Goal: Task Accomplishment & Management: Use online tool/utility

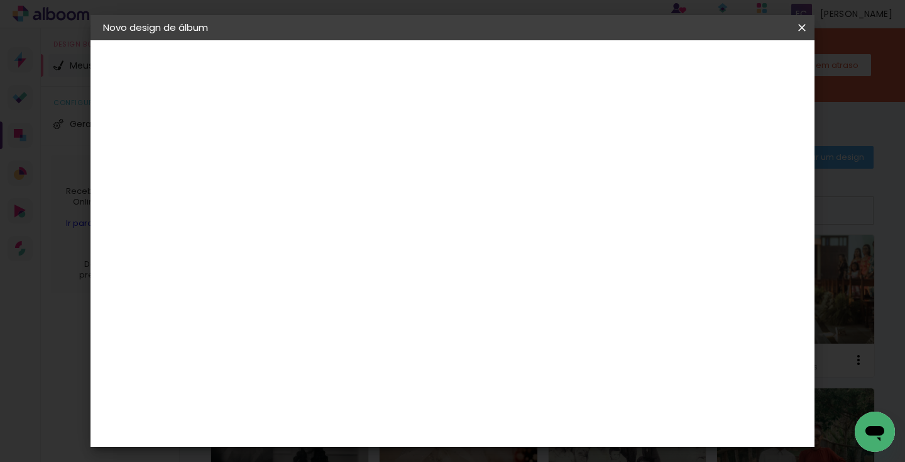
click at [800, 29] on iron-icon at bounding box center [802, 27] width 15 height 13
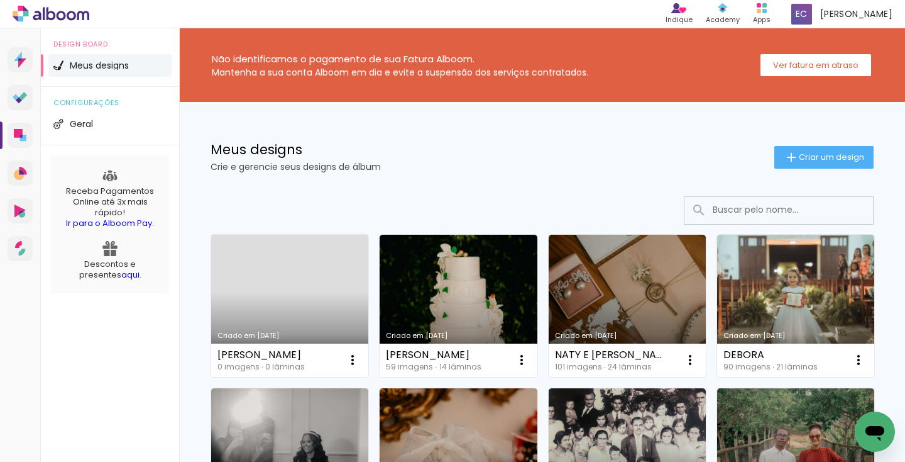
click at [302, 282] on link "Criado em [DATE]" at bounding box center [289, 306] width 157 height 142
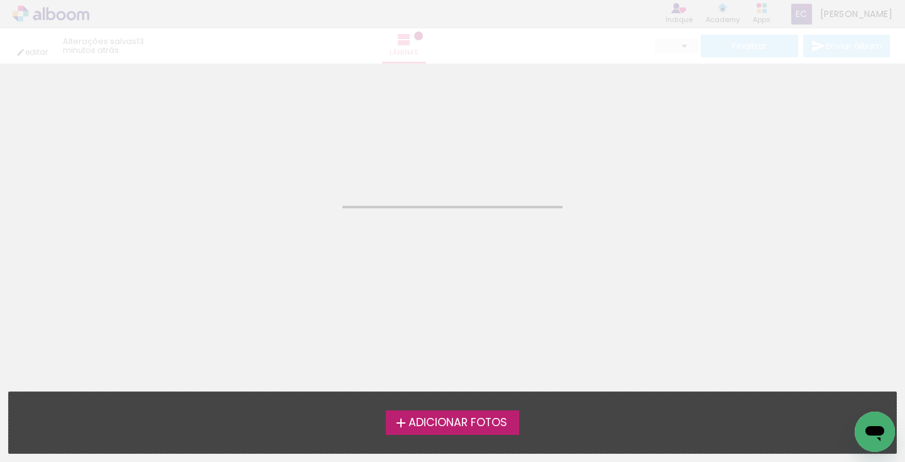
click at [453, 421] on span "Adicionar Fotos" at bounding box center [458, 422] width 99 height 11
click at [0, 0] on input "file" at bounding box center [0, 0] width 0 height 0
click at [444, 428] on span "Adicionar Fotos" at bounding box center [458, 422] width 99 height 11
click at [0, 0] on input "file" at bounding box center [0, 0] width 0 height 0
click at [617, 289] on neon-animated-pages "Confirmar Cancelar" at bounding box center [452, 263] width 905 height 398
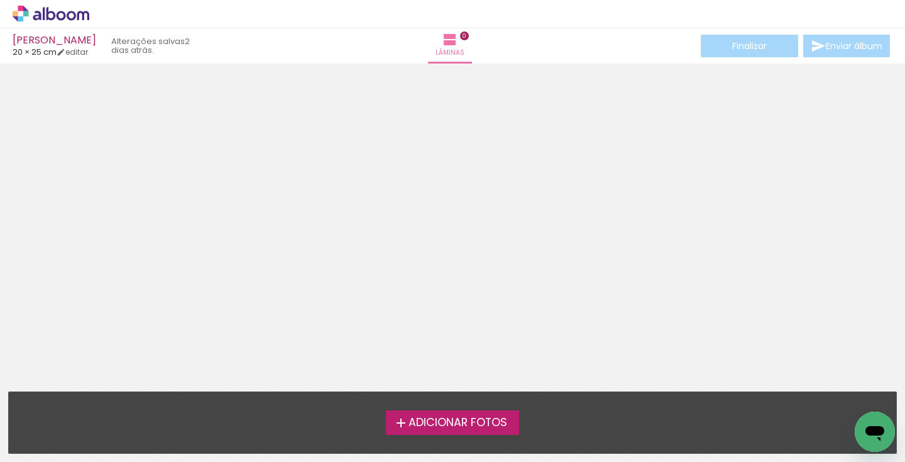
click at [500, 423] on span "Adicionar Fotos" at bounding box center [458, 422] width 99 height 11
click at [0, 0] on input "file" at bounding box center [0, 0] width 0 height 0
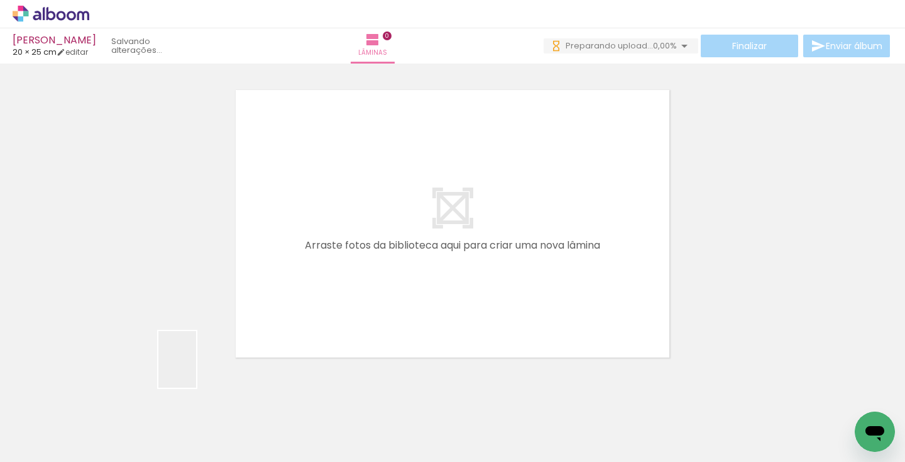
drag, startPoint x: 119, startPoint y: 434, endPoint x: 355, endPoint y: 273, distance: 285.5
click at [363, 268] on quentale-workspace at bounding box center [452, 231] width 905 height 462
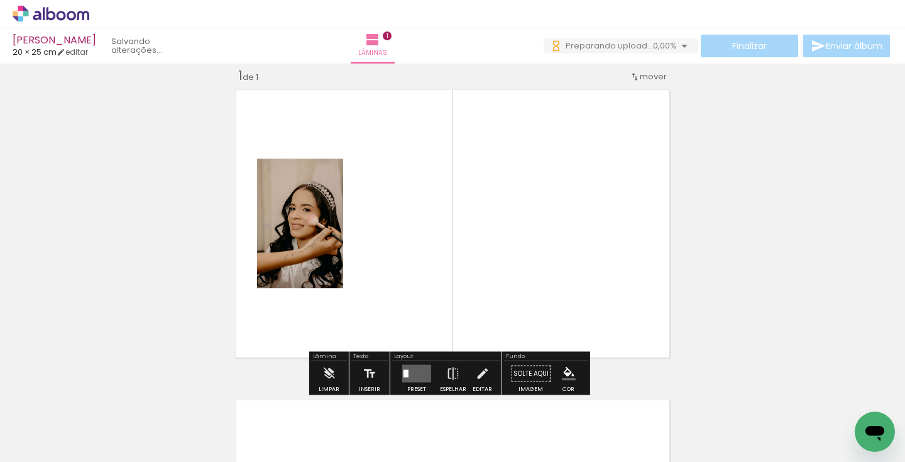
scroll to position [16, 0]
drag, startPoint x: 200, startPoint y: 425, endPoint x: 437, endPoint y: 221, distance: 313.0
click at [437, 221] on quentale-workspace at bounding box center [452, 231] width 905 height 462
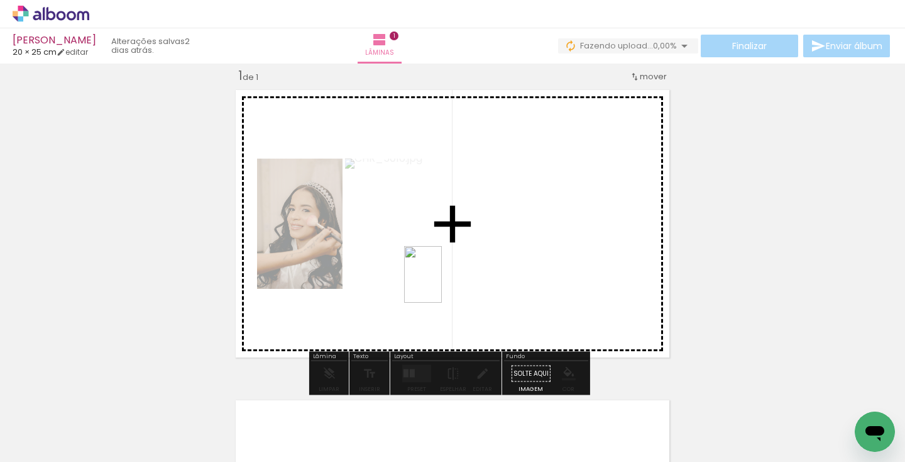
drag, startPoint x: 272, startPoint y: 427, endPoint x: 445, endPoint y: 281, distance: 226.7
click at [445, 281] on quentale-workspace at bounding box center [452, 231] width 905 height 462
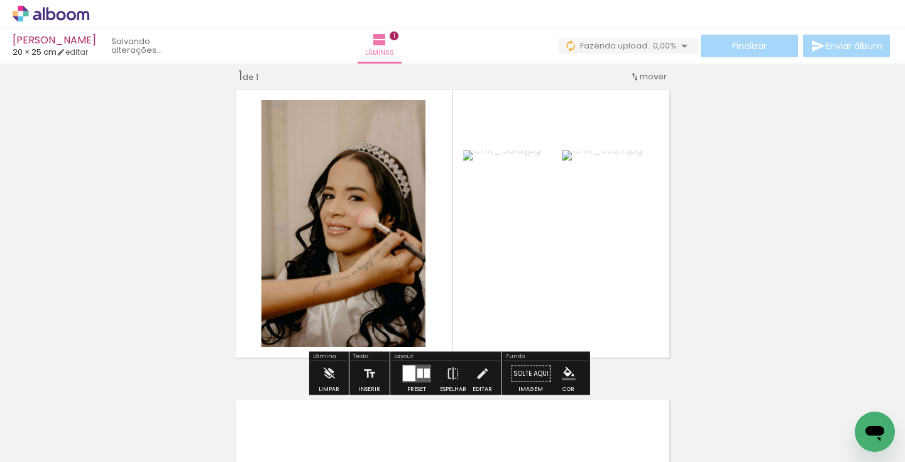
click at [418, 375] on div at bounding box center [421, 372] width 6 height 9
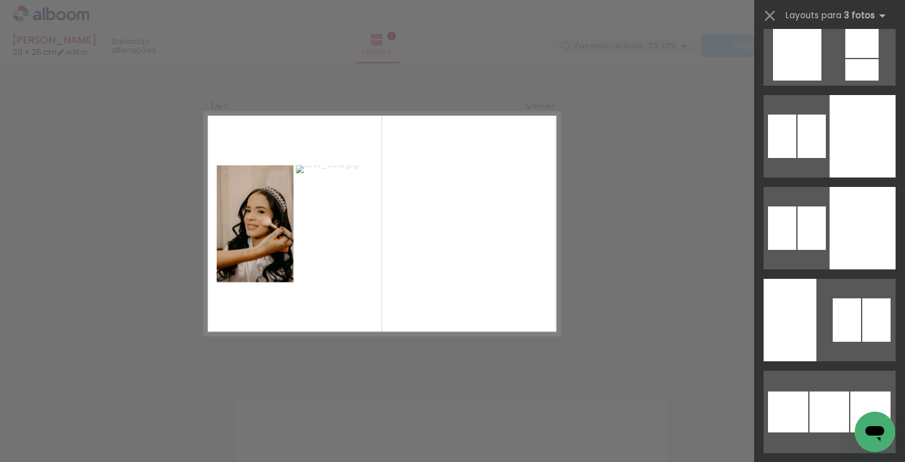
scroll to position [5910, 0]
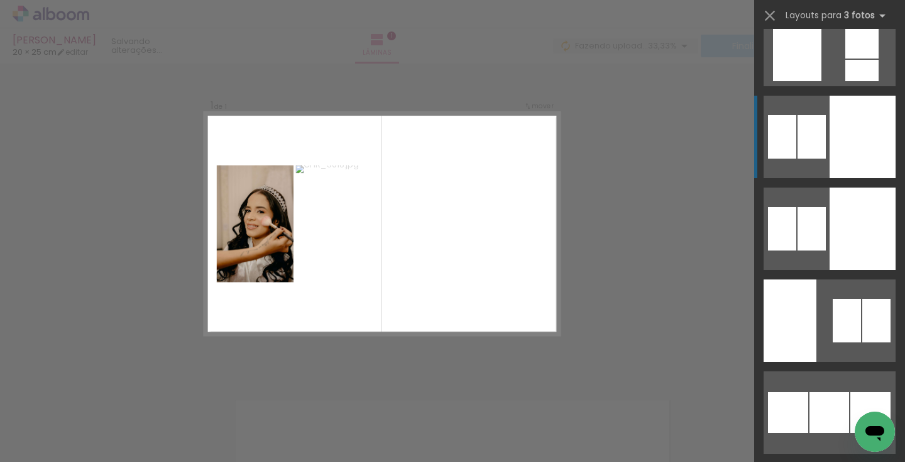
click at [837, 131] on div at bounding box center [863, 137] width 66 height 82
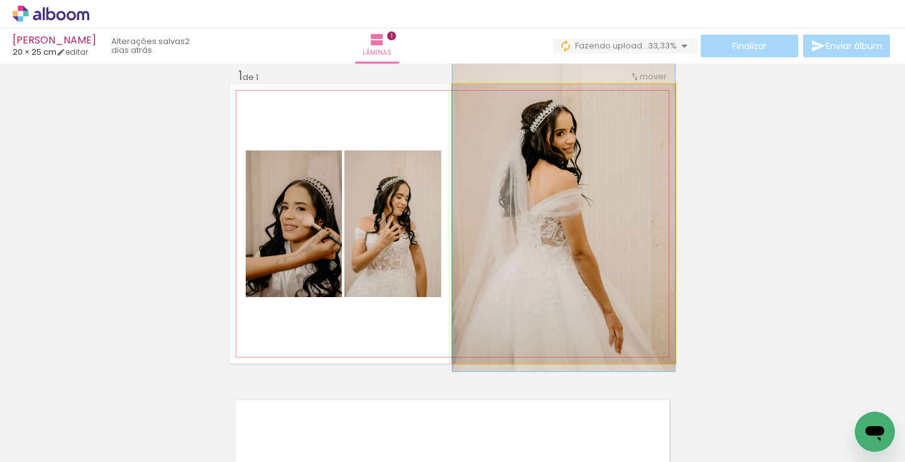
drag, startPoint x: 564, startPoint y: 214, endPoint x: 565, endPoint y: 194, distance: 20.1
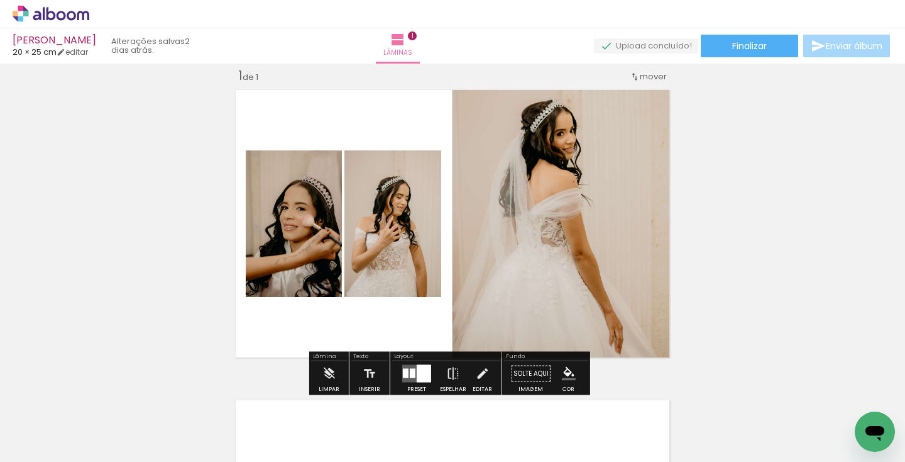
click at [727, 218] on div "Inserir lâmina 1 de 1" at bounding box center [452, 362] width 905 height 621
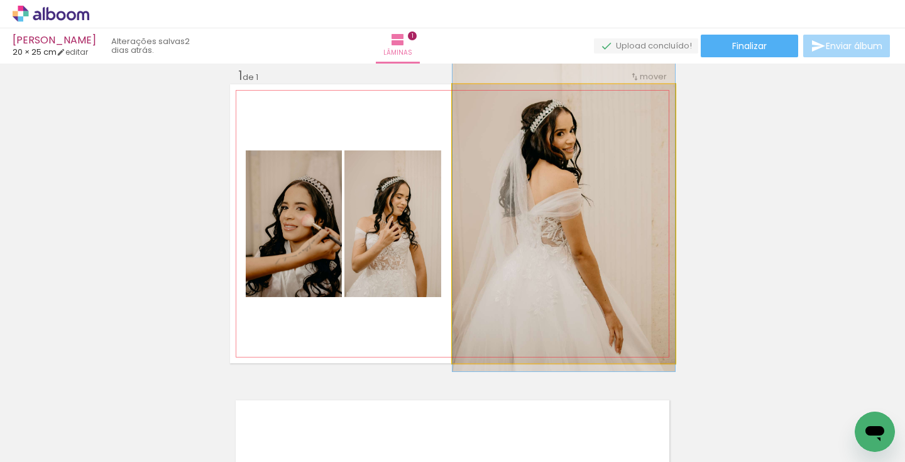
click at [592, 215] on quentale-photo at bounding box center [564, 223] width 223 height 279
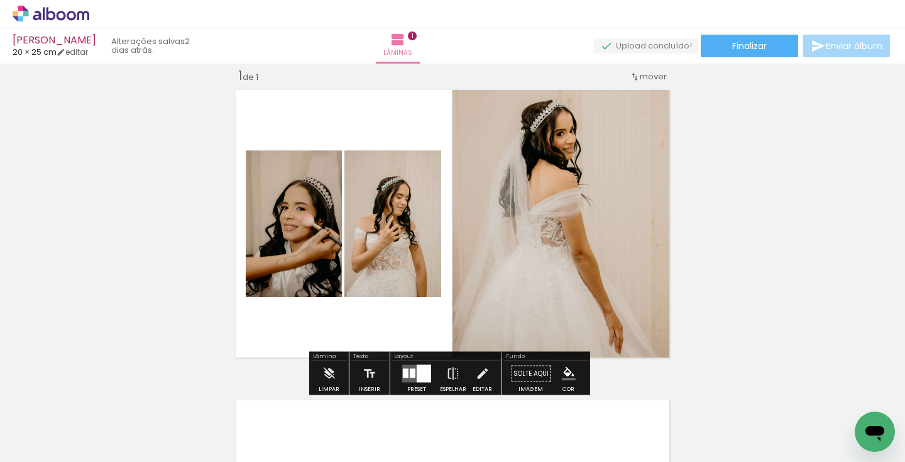
click at [742, 216] on div "Inserir lâmina 1 de 1" at bounding box center [452, 362] width 905 height 621
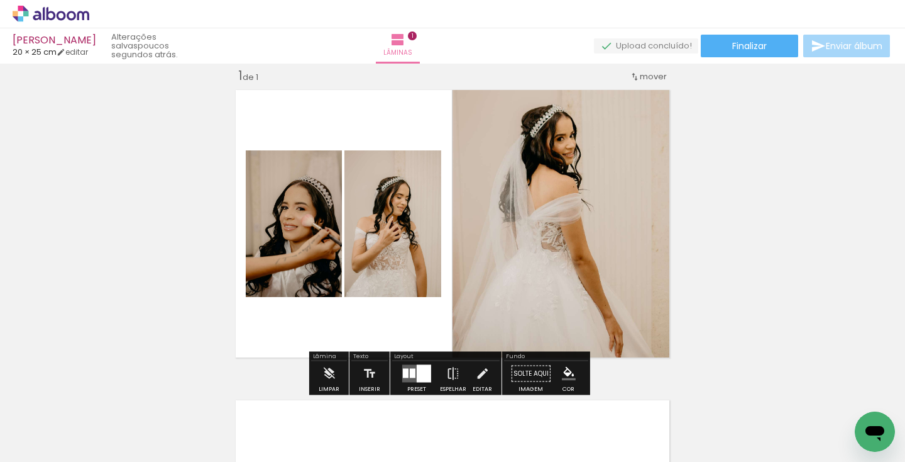
click at [755, 233] on div "Inserir lâmina 1 de 1" at bounding box center [452, 362] width 905 height 621
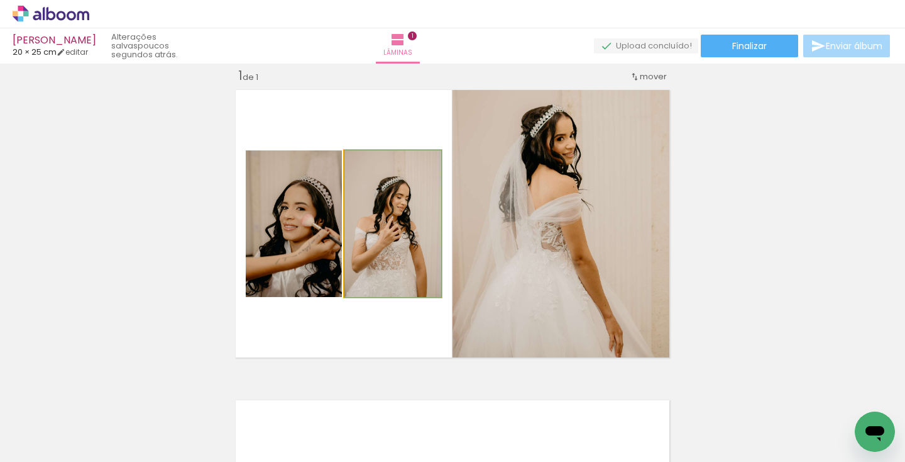
click at [400, 221] on div at bounding box center [393, 223] width 97 height 147
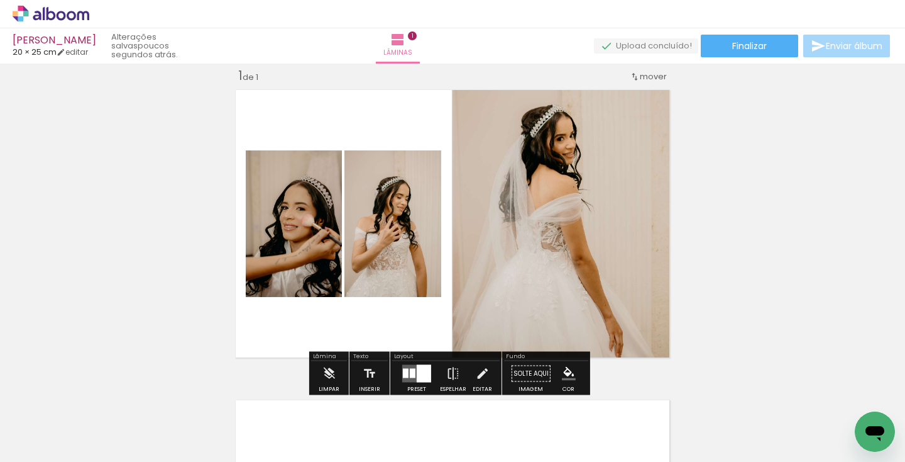
click at [798, 230] on div "Inserir lâmina 1 de 1" at bounding box center [452, 362] width 905 height 621
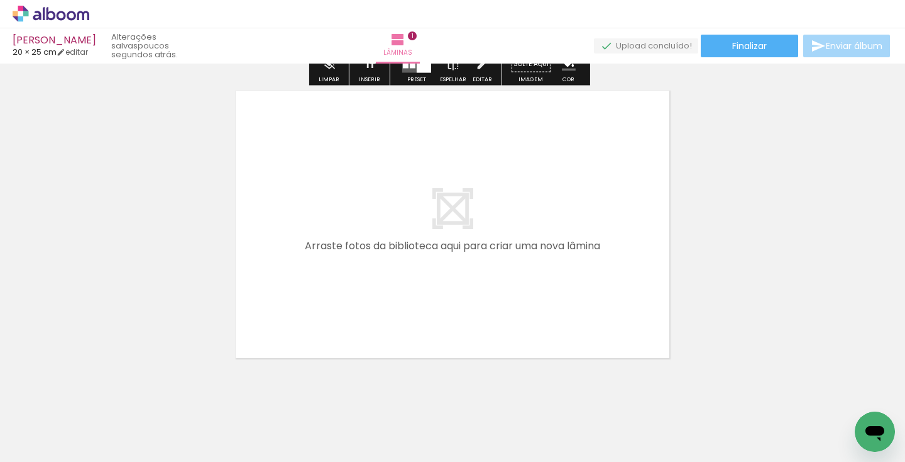
scroll to position [324, 0]
click at [49, 445] on span "Adicionar Fotos" at bounding box center [45, 445] width 38 height 14
click at [0, 0] on input "file" at bounding box center [0, 0] width 0 height 0
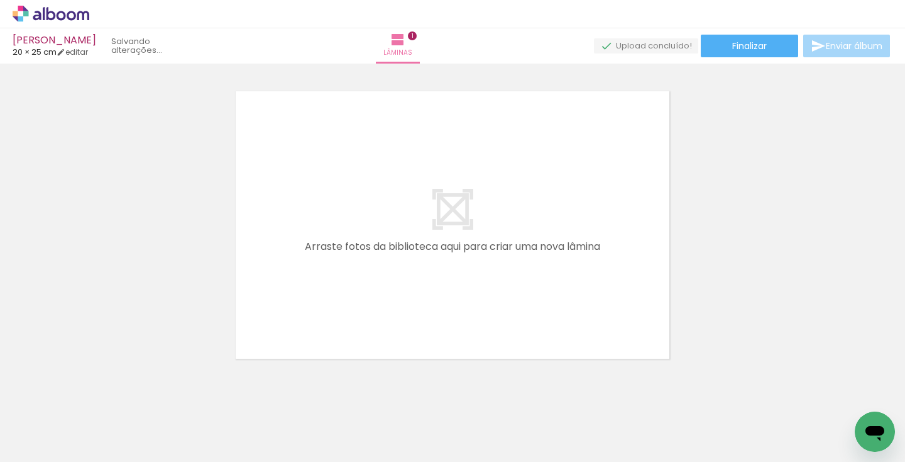
scroll to position [0, 0]
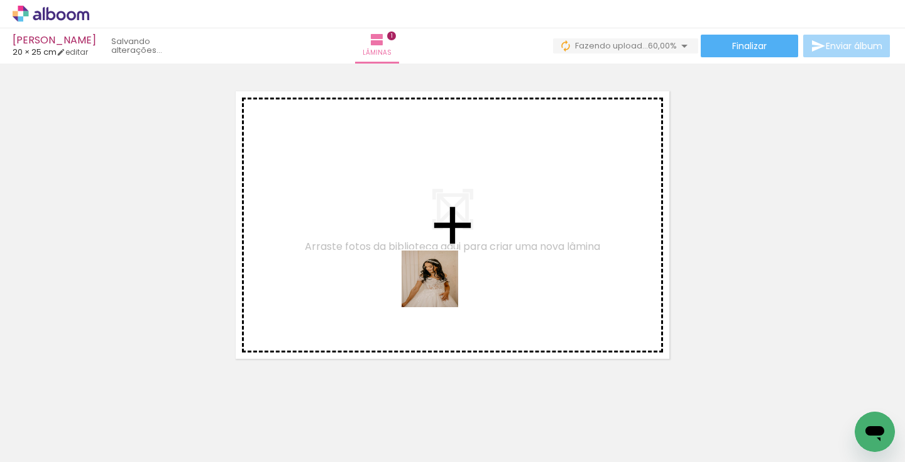
drag, startPoint x: 343, startPoint y: 418, endPoint x: 444, endPoint y: 281, distance: 170.0
click at [444, 281] on quentale-workspace at bounding box center [452, 231] width 905 height 462
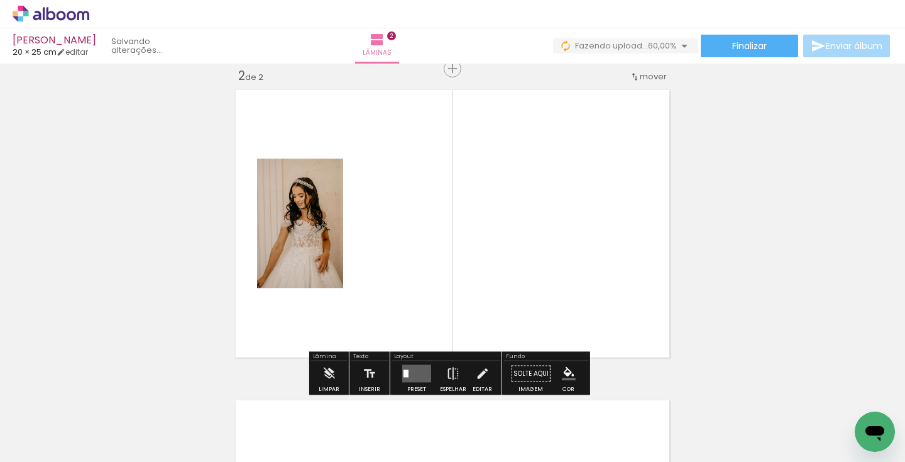
scroll to position [326, 0]
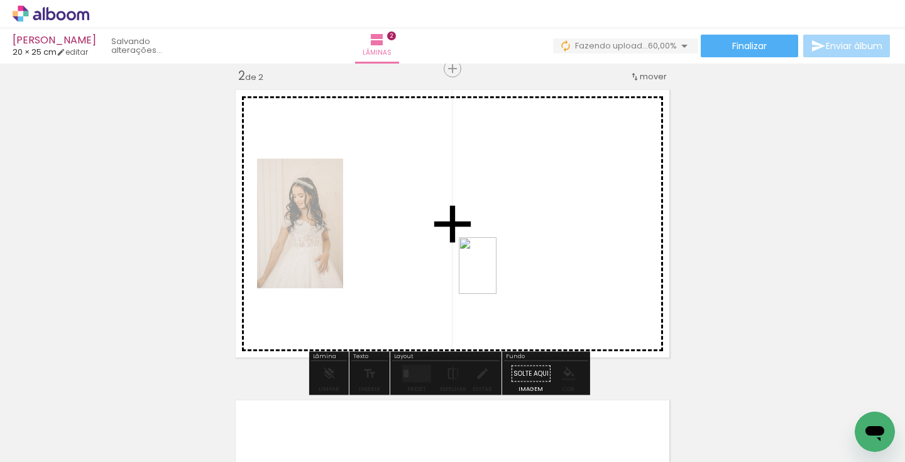
drag, startPoint x: 410, startPoint y: 426, endPoint x: 497, endPoint y: 275, distance: 174.6
click at [497, 275] on quentale-workspace at bounding box center [452, 231] width 905 height 462
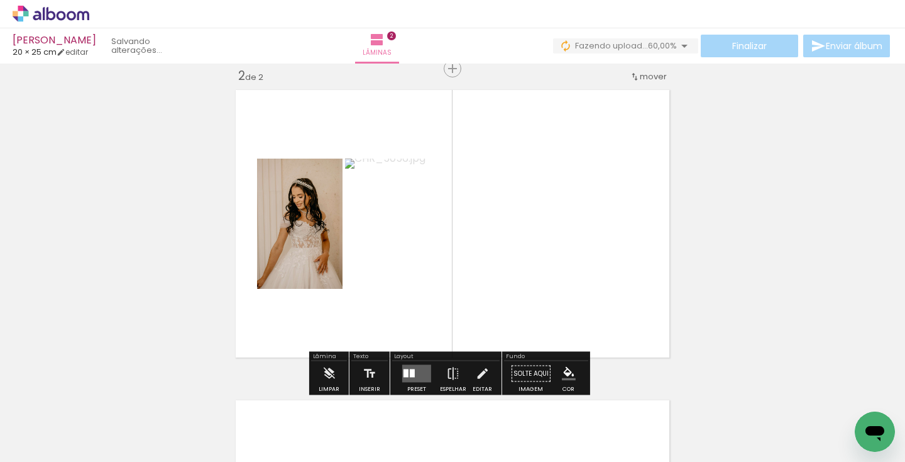
click at [410, 374] on div at bounding box center [412, 373] width 5 height 8
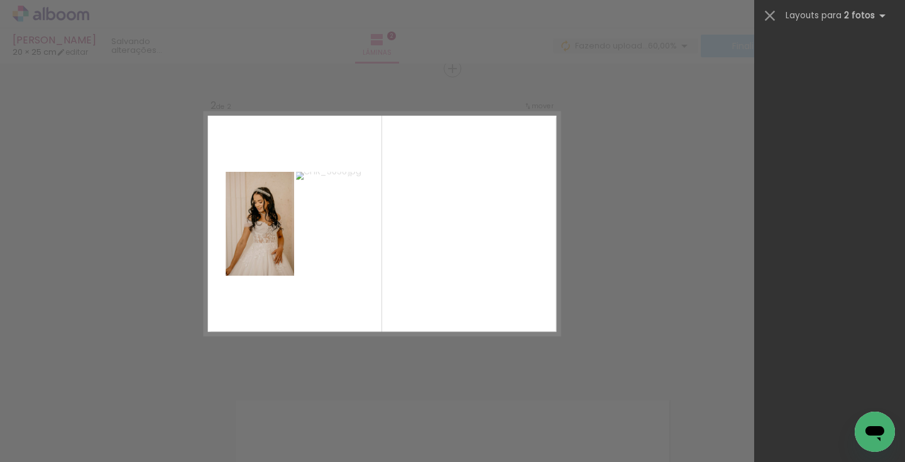
scroll to position [0, 0]
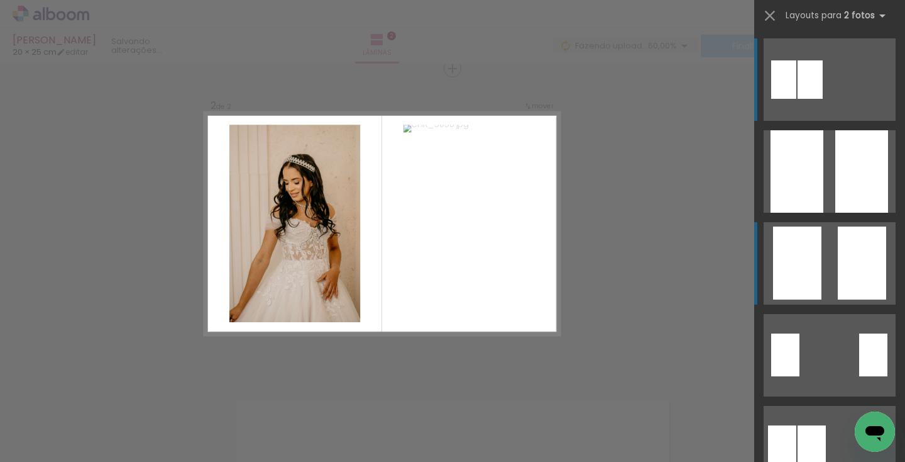
click at [819, 246] on quentale-layouter at bounding box center [830, 263] width 132 height 82
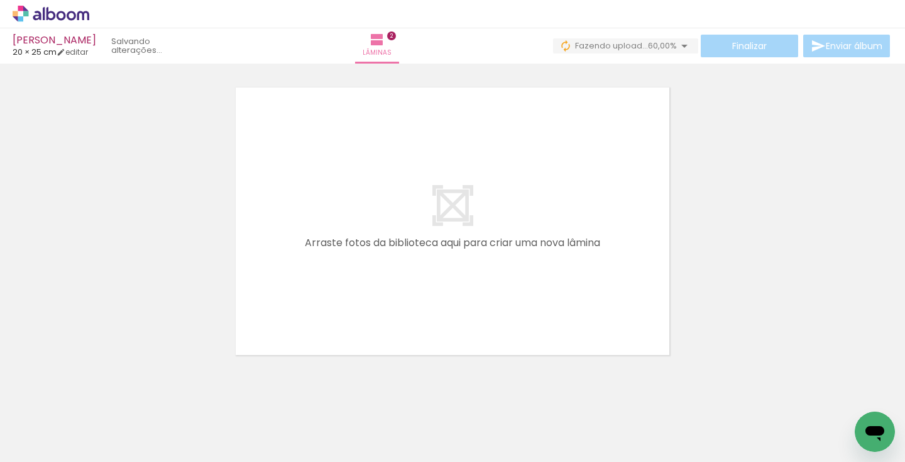
scroll to position [636, 0]
click at [60, 442] on span "Adicionar Fotos" at bounding box center [45, 445] width 38 height 14
click at [0, 0] on input "file" at bounding box center [0, 0] width 0 height 0
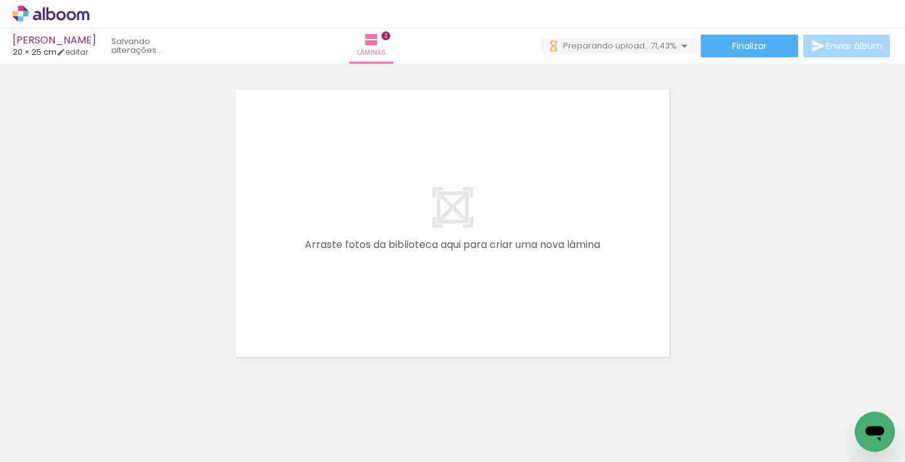
scroll to position [0, 0]
drag, startPoint x: 485, startPoint y: 421, endPoint x: 485, endPoint y: 280, distance: 140.9
click at [485, 280] on quentale-workspace at bounding box center [452, 231] width 905 height 462
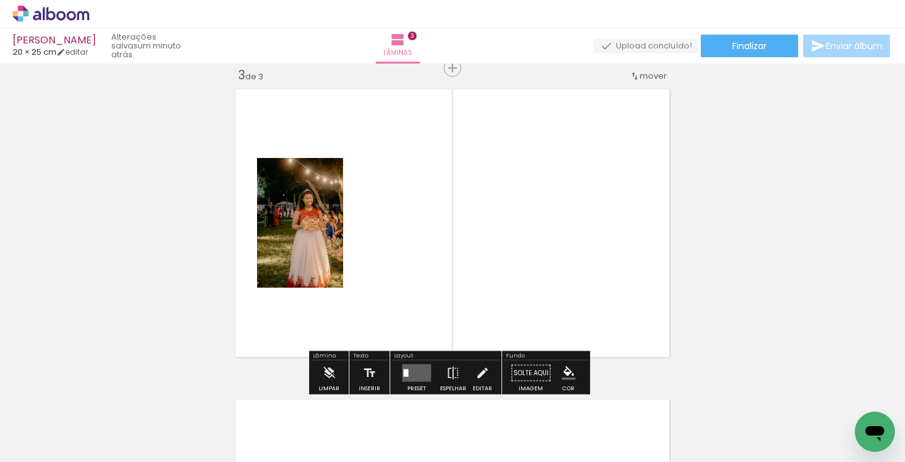
scroll to position [636, 0]
click at [553, 274] on quentale-workspace at bounding box center [452, 231] width 905 height 462
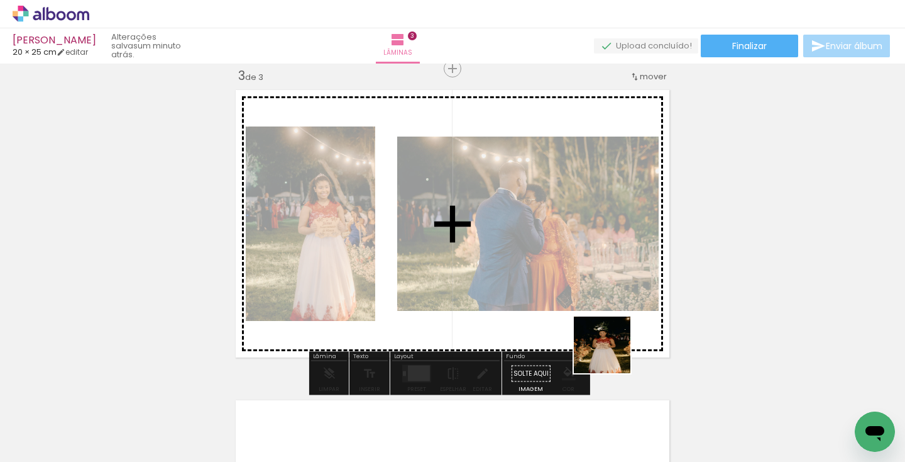
drag, startPoint x: 614, startPoint y: 417, endPoint x: 611, endPoint y: 275, distance: 141.5
click at [611, 275] on quentale-workspace at bounding box center [452, 231] width 905 height 462
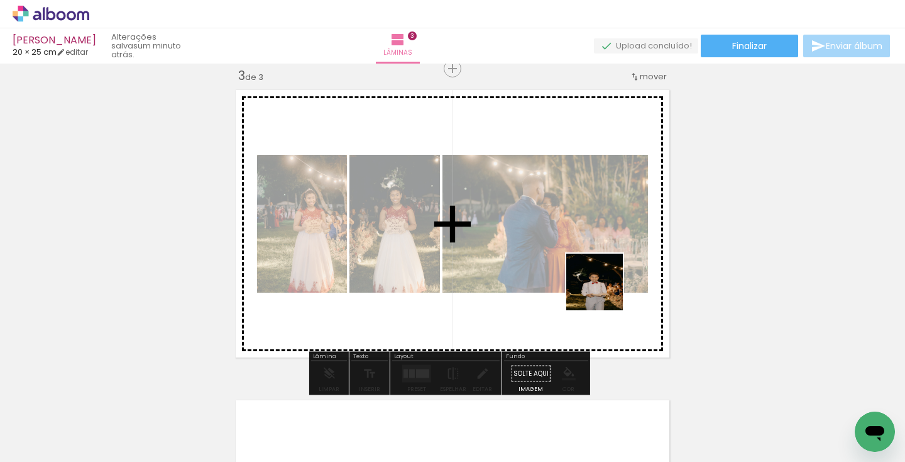
drag, startPoint x: 687, startPoint y: 417, endPoint x: 602, endPoint y: 289, distance: 153.5
click at [602, 289] on quentale-workspace at bounding box center [452, 231] width 905 height 462
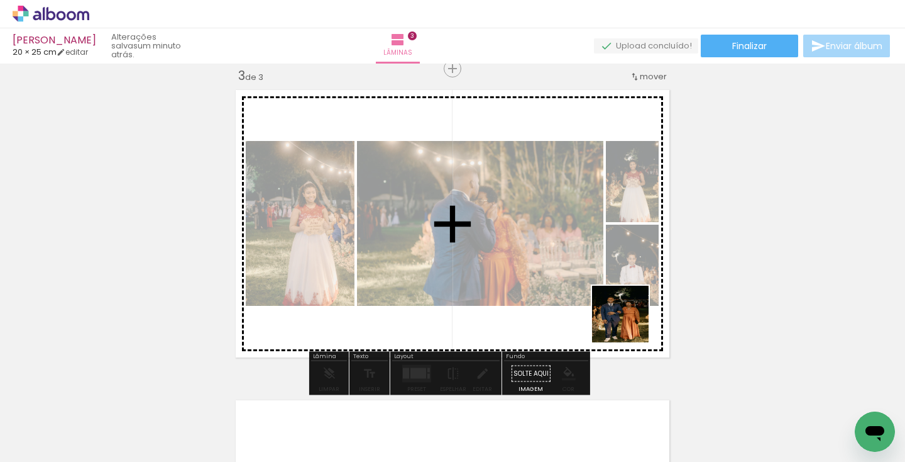
drag, startPoint x: 760, startPoint y: 424, endPoint x: 617, endPoint y: 306, distance: 186.2
click at [617, 306] on quentale-workspace at bounding box center [452, 231] width 905 height 462
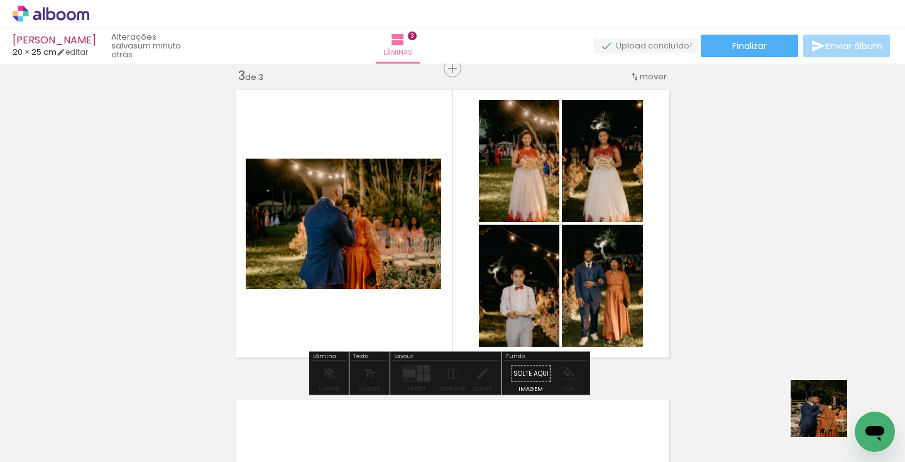
drag, startPoint x: 838, startPoint y: 423, endPoint x: 619, endPoint y: 271, distance: 266.7
click at [619, 271] on quentale-workspace at bounding box center [452, 231] width 905 height 462
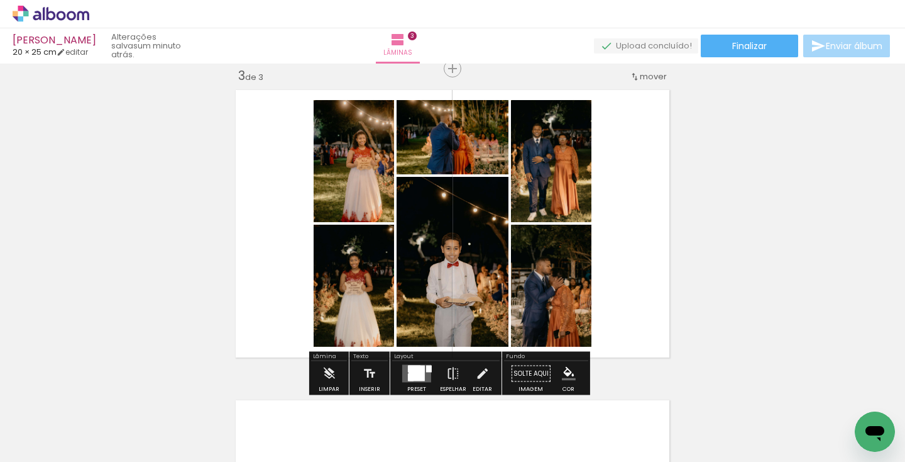
click at [409, 374] on div at bounding box center [417, 373] width 16 height 15
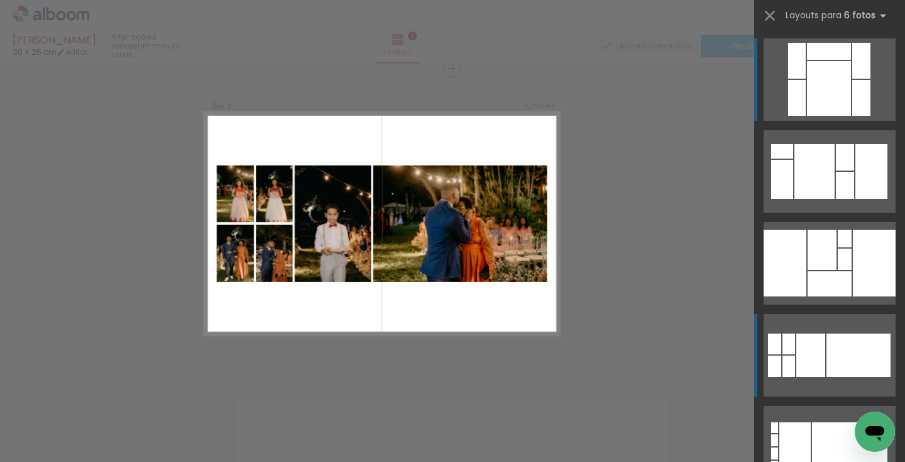
click at [836, 347] on div at bounding box center [859, 354] width 64 height 43
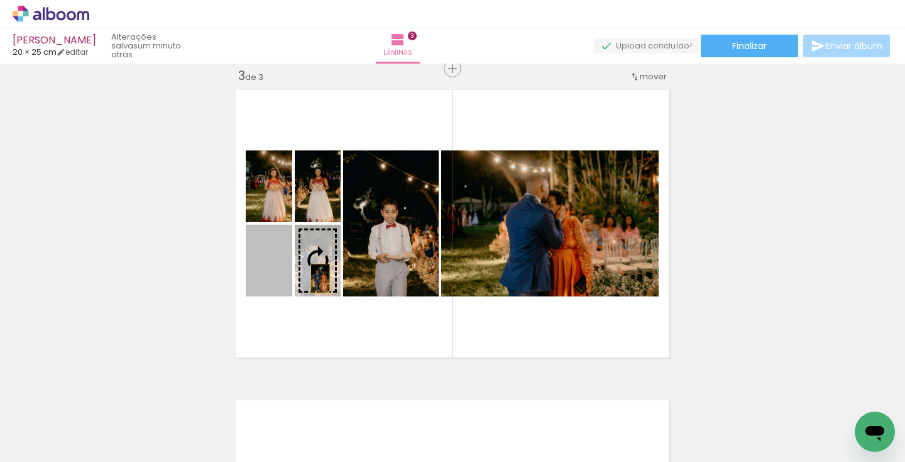
drag, startPoint x: 274, startPoint y: 279, endPoint x: 323, endPoint y: 277, distance: 49.7
click at [0, 0] on slot at bounding box center [0, 0] width 0 height 0
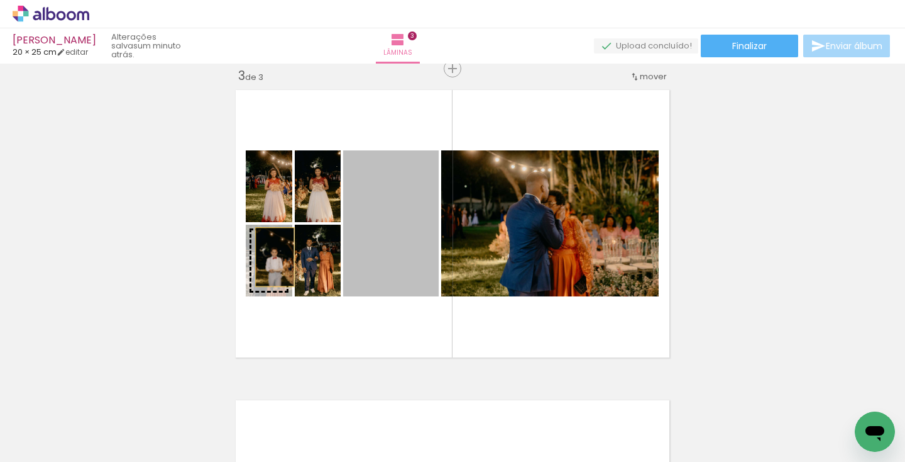
drag, startPoint x: 392, startPoint y: 257, endPoint x: 269, endPoint y: 255, distance: 122.6
click at [0, 0] on slot at bounding box center [0, 0] width 0 height 0
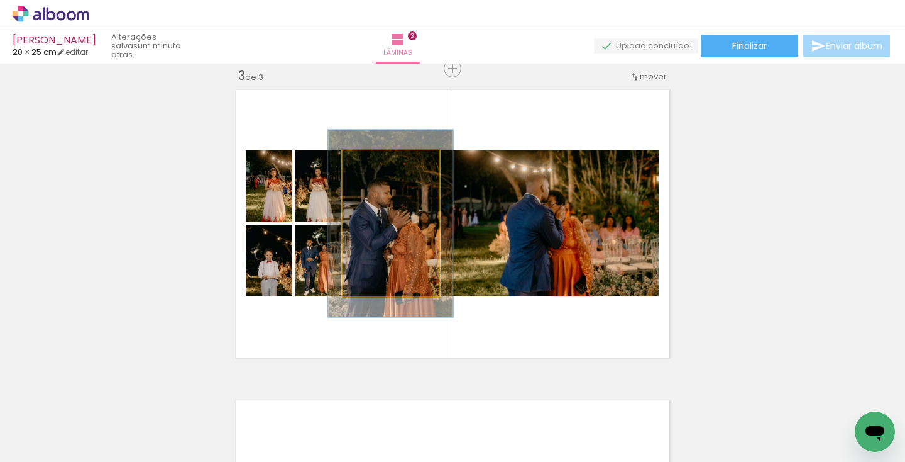
drag, startPoint x: 368, startPoint y: 163, endPoint x: 380, endPoint y: 167, distance: 12.5
type paper-slider "128"
click at [380, 167] on div at bounding box center [384, 163] width 11 height 11
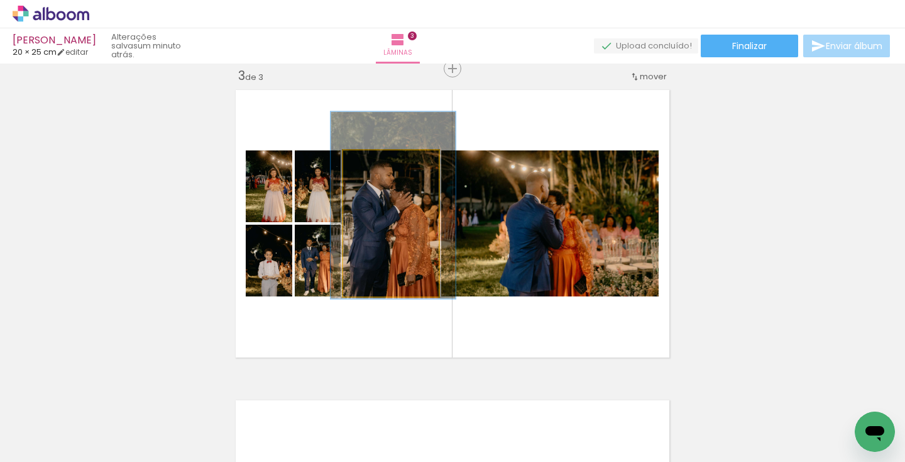
drag, startPoint x: 407, startPoint y: 223, endPoint x: 410, endPoint y: 205, distance: 17.8
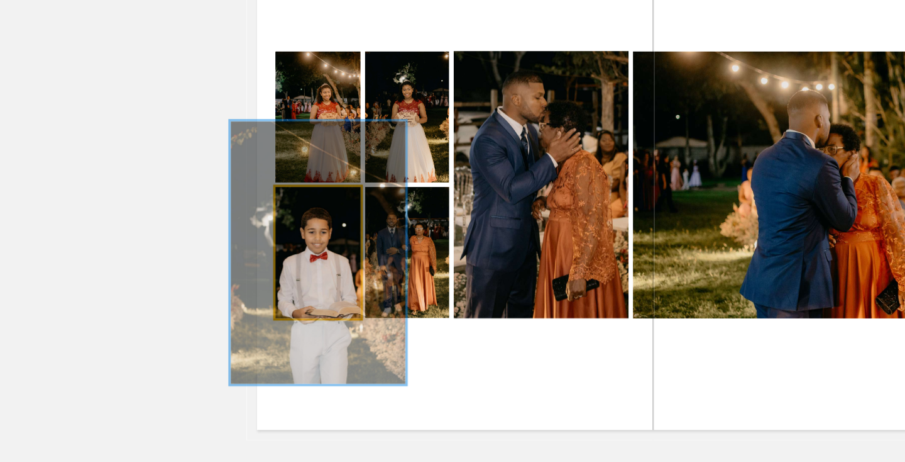
click at [267, 238] on div at bounding box center [271, 237] width 11 height 11
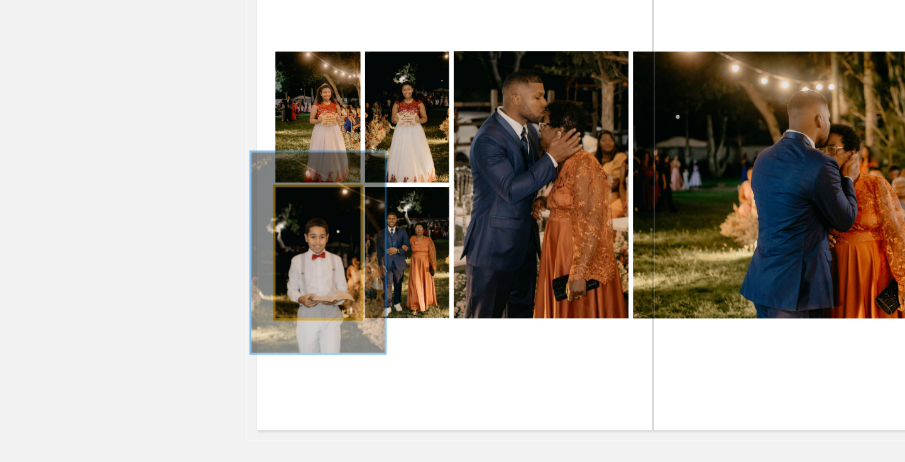
type paper-slider "153"
click at [267, 238] on div at bounding box center [272, 237] width 11 height 11
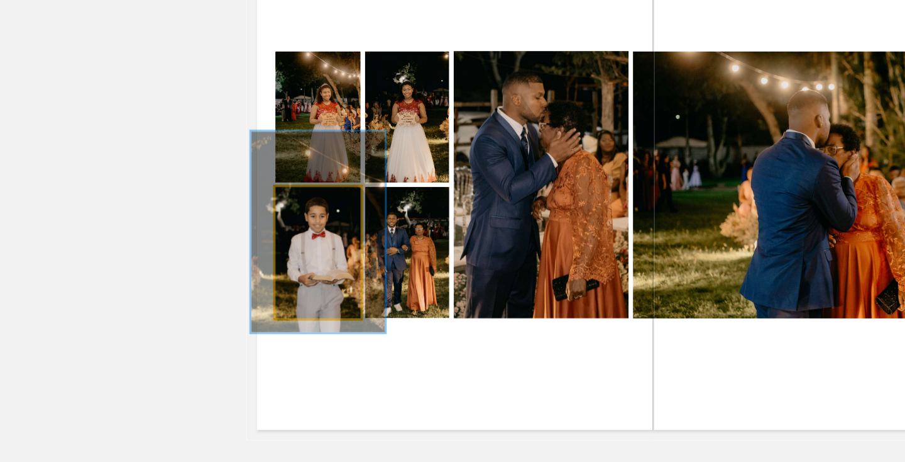
drag, startPoint x: 279, startPoint y: 265, endPoint x: 279, endPoint y: 255, distance: 10.7
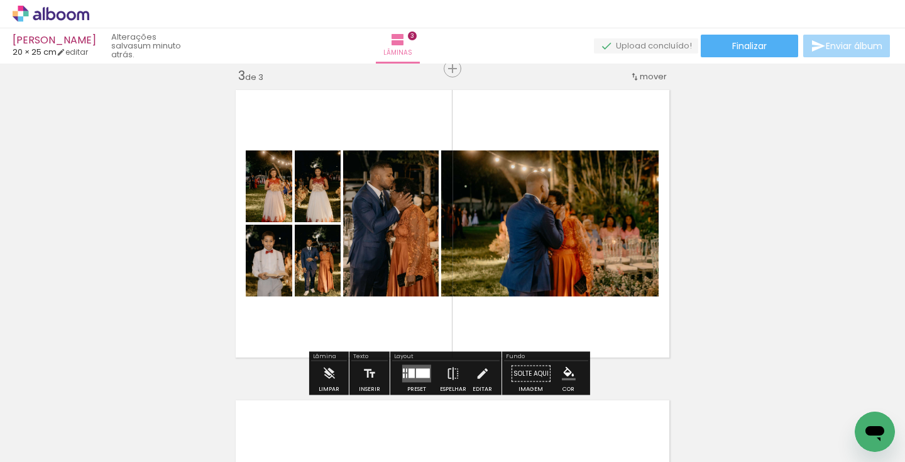
click at [863, 148] on div "Inserir lâmina 1 de 3 Inserir lâmina 2 de 3 Inserir lâmina 3 de 3" at bounding box center [452, 52] width 905 height 1241
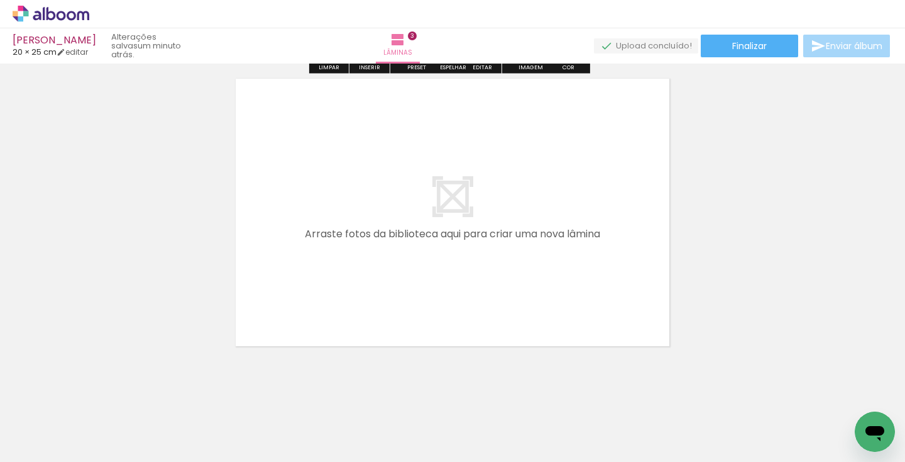
scroll to position [960, 0]
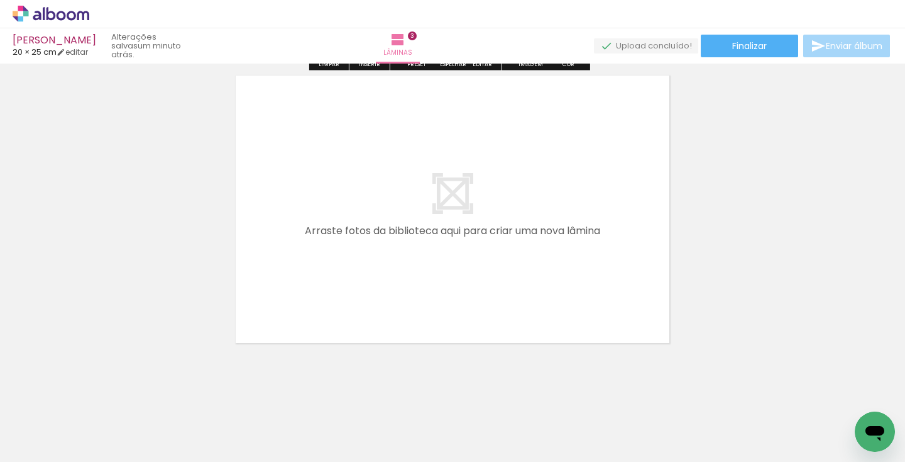
click at [58, 441] on span "Adicionar Fotos" at bounding box center [45, 445] width 38 height 14
click at [0, 0] on input "file" at bounding box center [0, 0] width 0 height 0
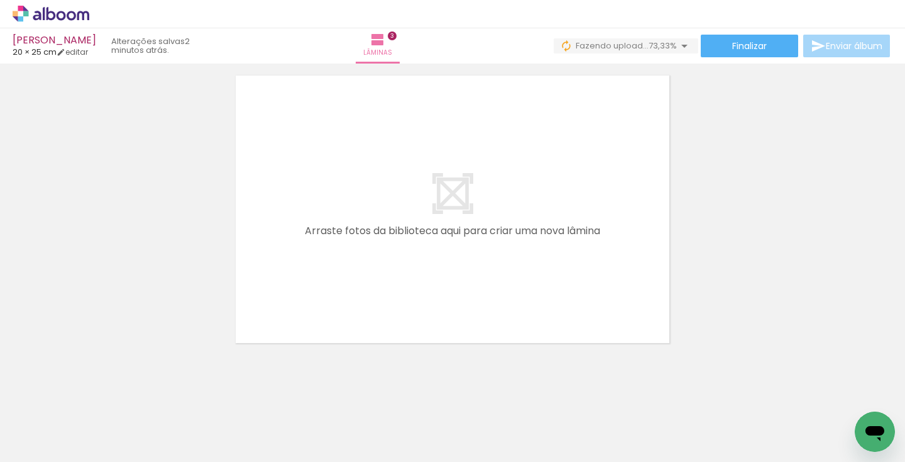
scroll to position [0, 258]
drag, startPoint x: 652, startPoint y: 421, endPoint x: 563, endPoint y: 243, distance: 198.8
click at [563, 243] on quentale-workspace at bounding box center [452, 231] width 905 height 462
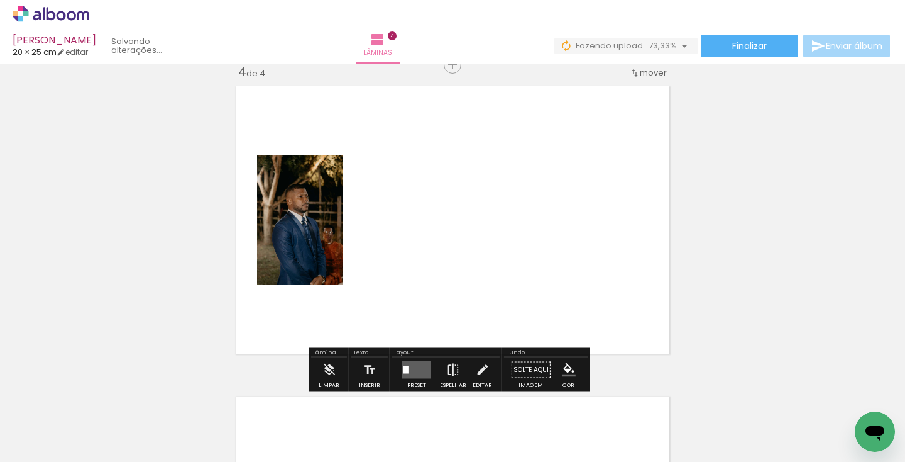
scroll to position [946, 0]
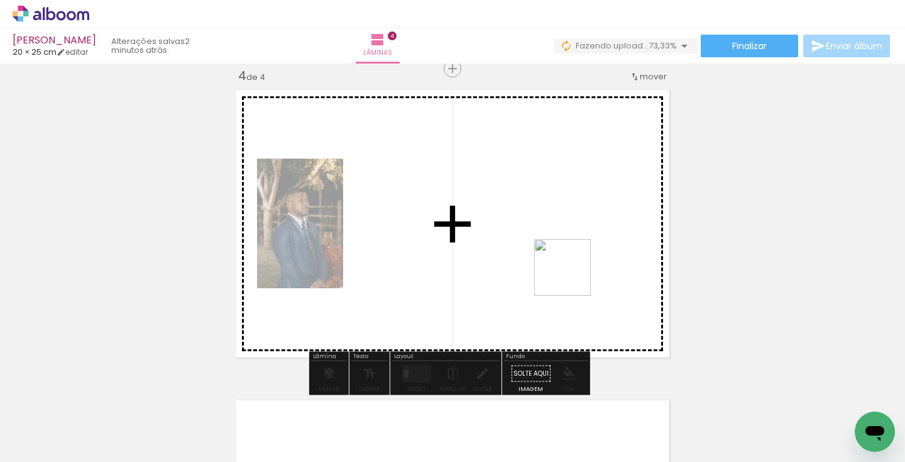
drag, startPoint x: 708, startPoint y: 412, endPoint x: 545, endPoint y: 235, distance: 241.7
click at [522, 218] on quentale-workspace at bounding box center [452, 231] width 905 height 462
click at [610, 260] on quentale-workspace at bounding box center [452, 231] width 905 height 462
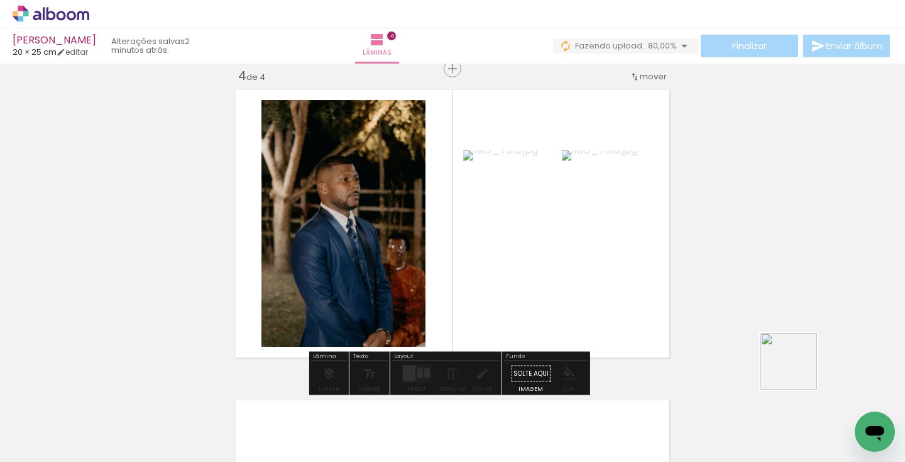
drag, startPoint x: 848, startPoint y: 402, endPoint x: 626, endPoint y: 224, distance: 284.1
click at [629, 226] on quentale-workspace at bounding box center [452, 231] width 905 height 462
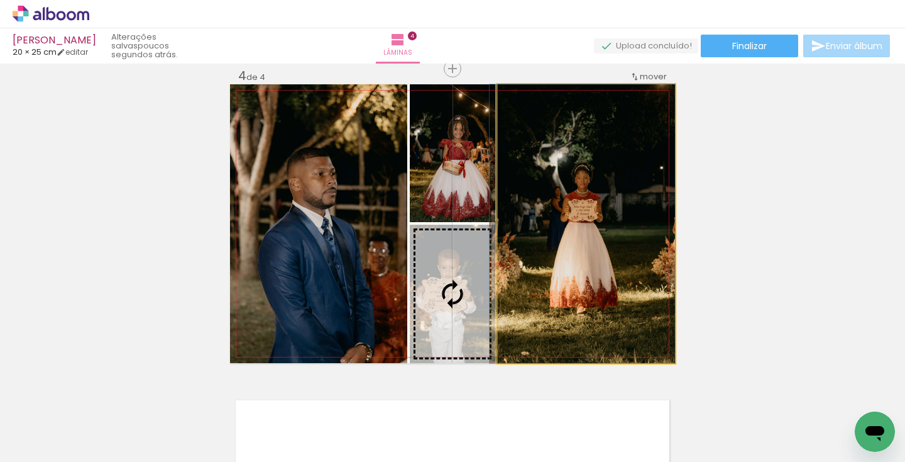
drag, startPoint x: 589, startPoint y: 252, endPoint x: 484, endPoint y: 279, distance: 108.0
click at [0, 0] on slot at bounding box center [0, 0] width 0 height 0
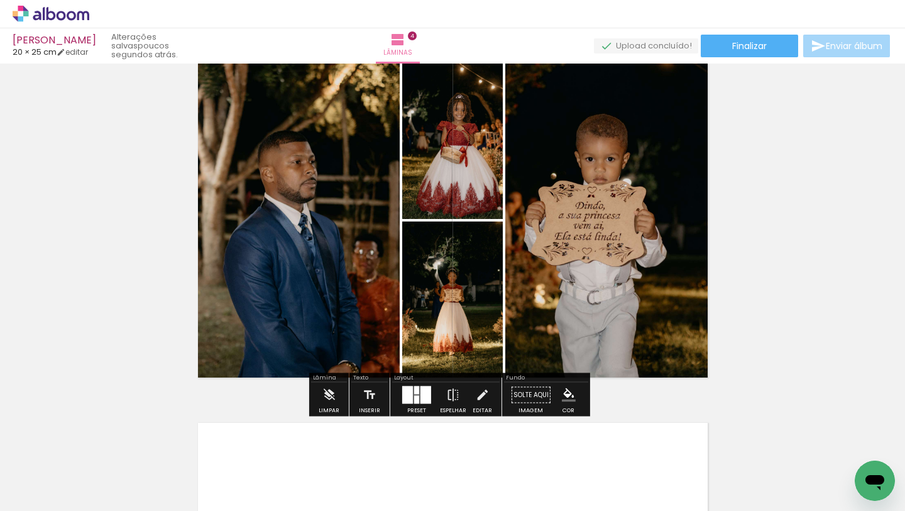
scroll to position [1123, 0]
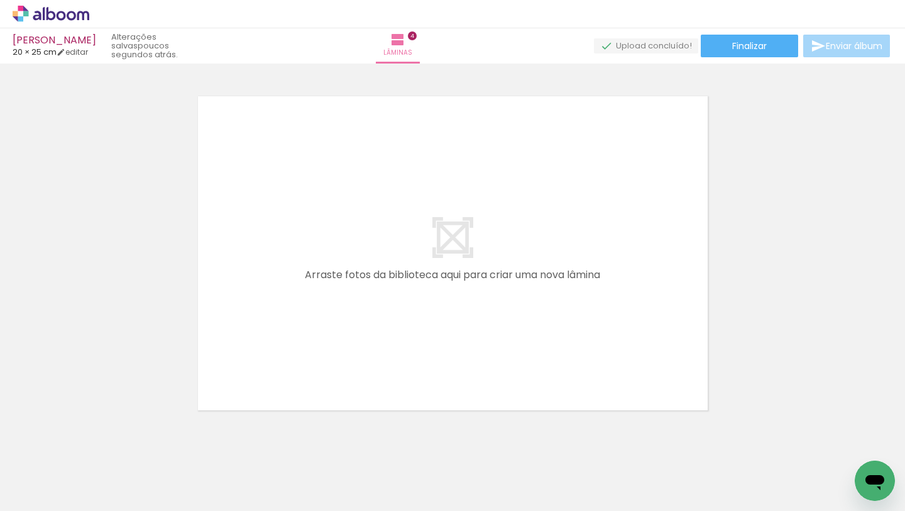
scroll to position [1442, 0]
click at [50, 461] on span "Adicionar Fotos" at bounding box center [45, 494] width 38 height 14
click at [0, 0] on input "file" at bounding box center [0, 0] width 0 height 0
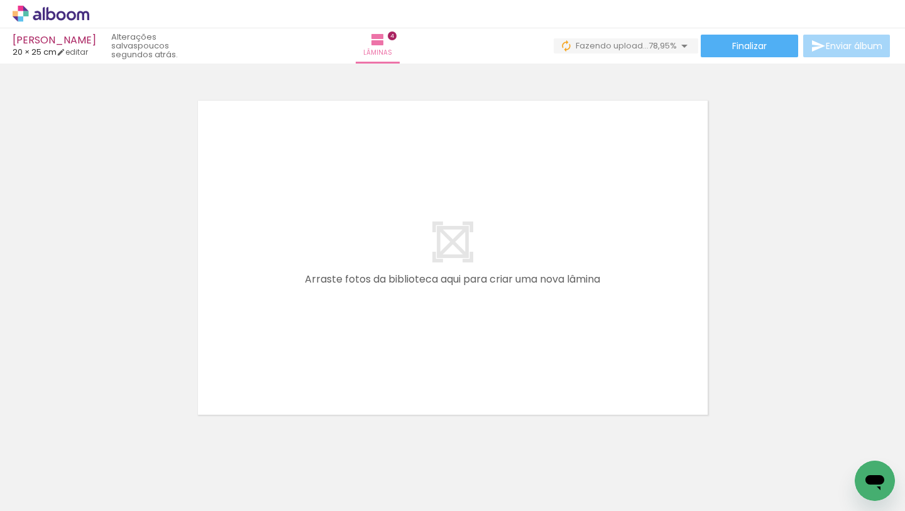
scroll to position [0, 540]
drag, startPoint x: 642, startPoint y: 474, endPoint x: 635, endPoint y: 336, distance: 138.5
click at [635, 336] on quentale-workspace at bounding box center [452, 255] width 905 height 511
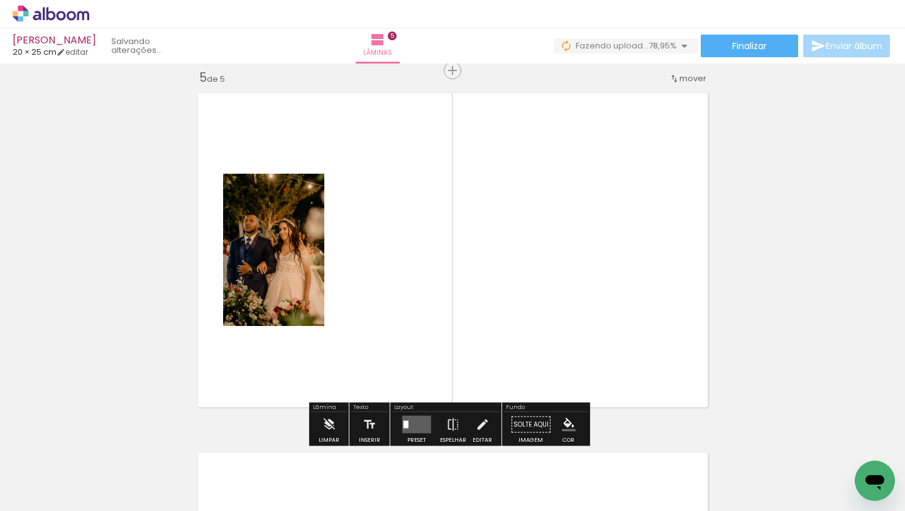
scroll to position [1452, 0]
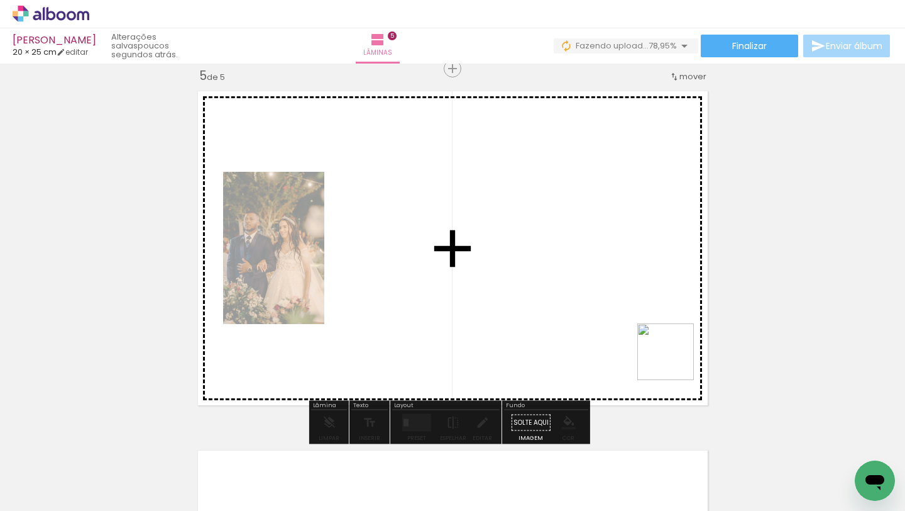
drag, startPoint x: 724, startPoint y: 477, endPoint x: 636, endPoint y: 273, distance: 221.9
click at [636, 273] on quentale-workspace at bounding box center [452, 255] width 905 height 511
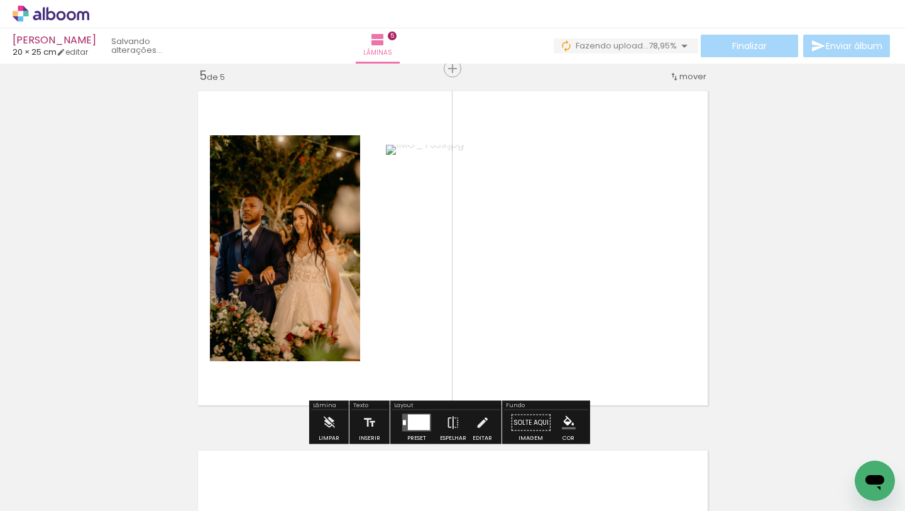
drag, startPoint x: 780, startPoint y: 479, endPoint x: 612, endPoint y: 243, distance: 289.8
click at [611, 243] on quentale-workspace at bounding box center [452, 255] width 905 height 511
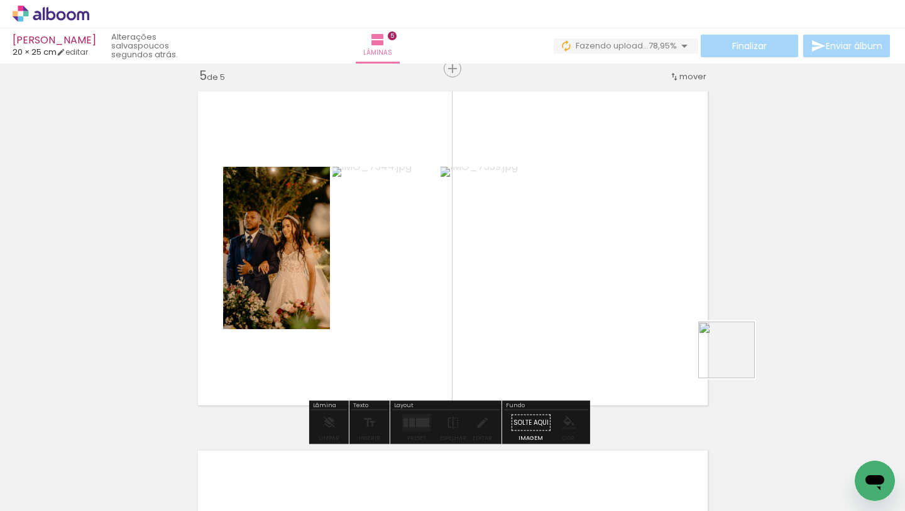
drag, startPoint x: 853, startPoint y: 460, endPoint x: 579, endPoint y: 230, distance: 357.5
click at [579, 230] on quentale-workspace at bounding box center [452, 255] width 905 height 511
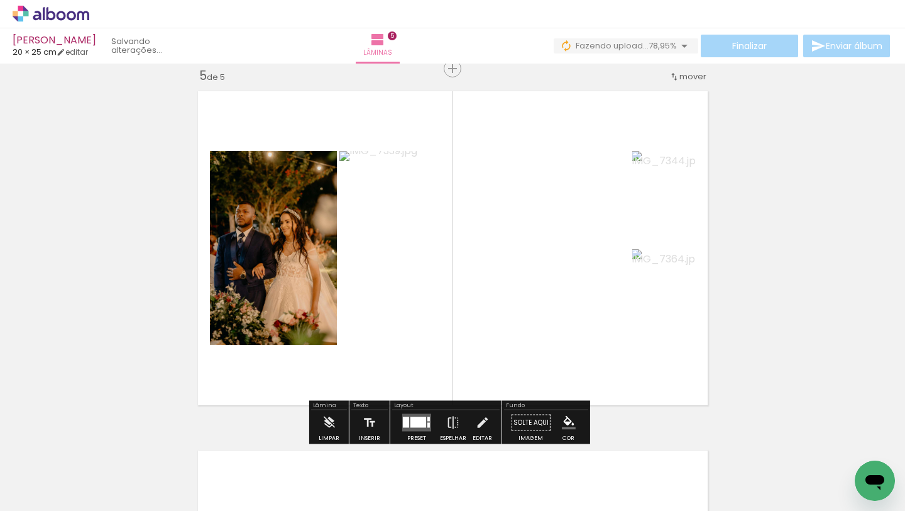
click at [416, 419] on div at bounding box center [419, 422] width 16 height 11
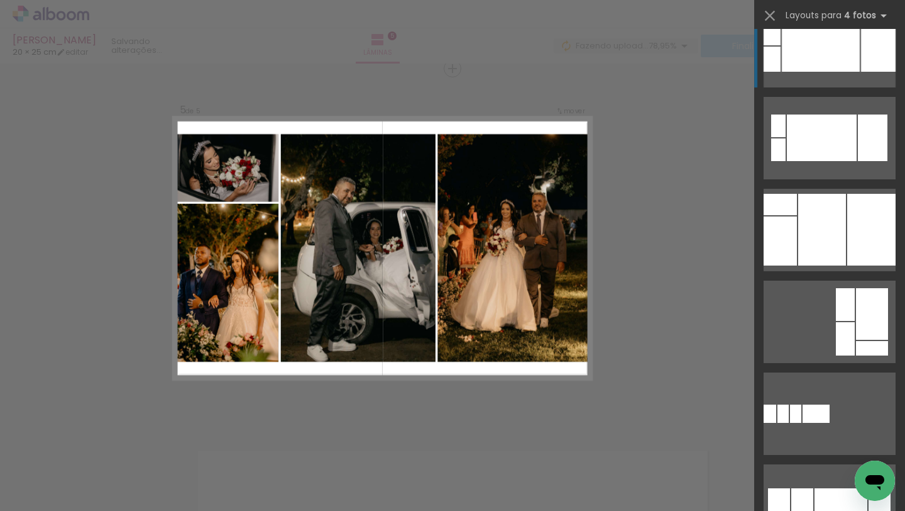
scroll to position [1044, 0]
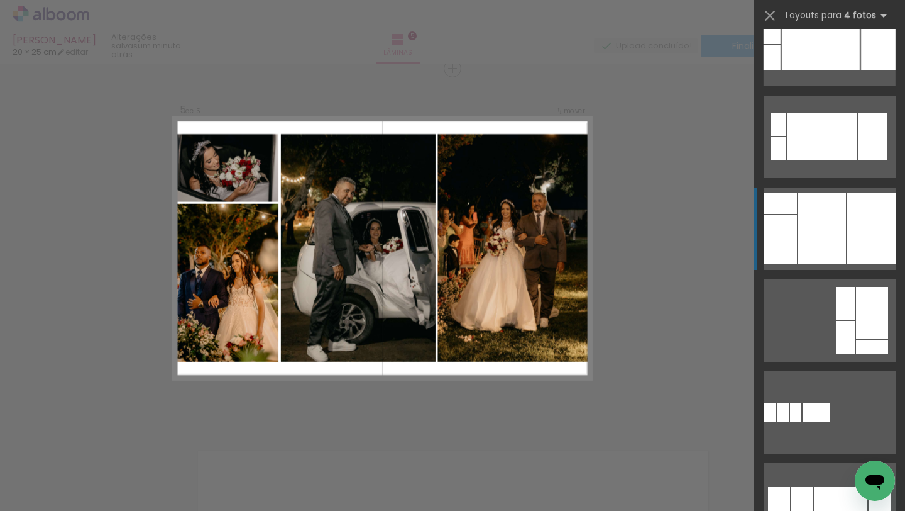
click at [848, 229] on div at bounding box center [872, 228] width 48 height 72
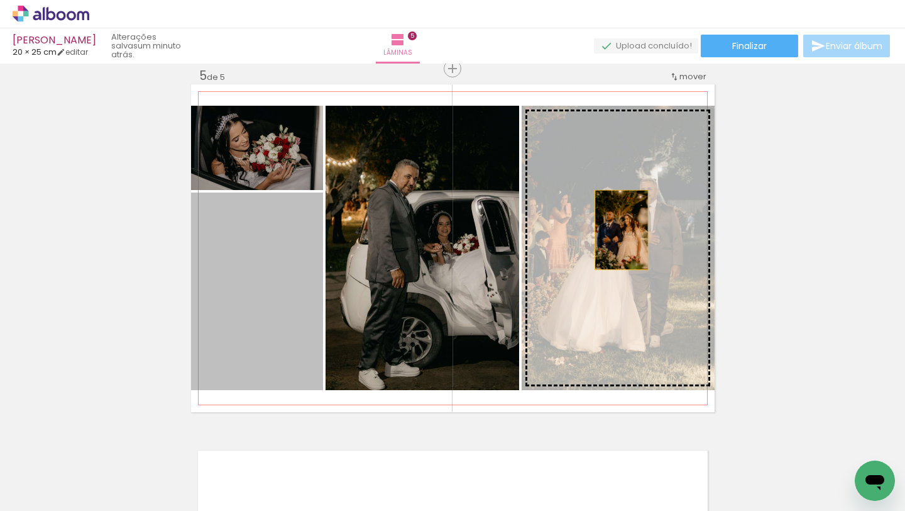
drag, startPoint x: 276, startPoint y: 285, endPoint x: 617, endPoint y: 230, distance: 345.3
click at [0, 0] on slot at bounding box center [0, 0] width 0 height 0
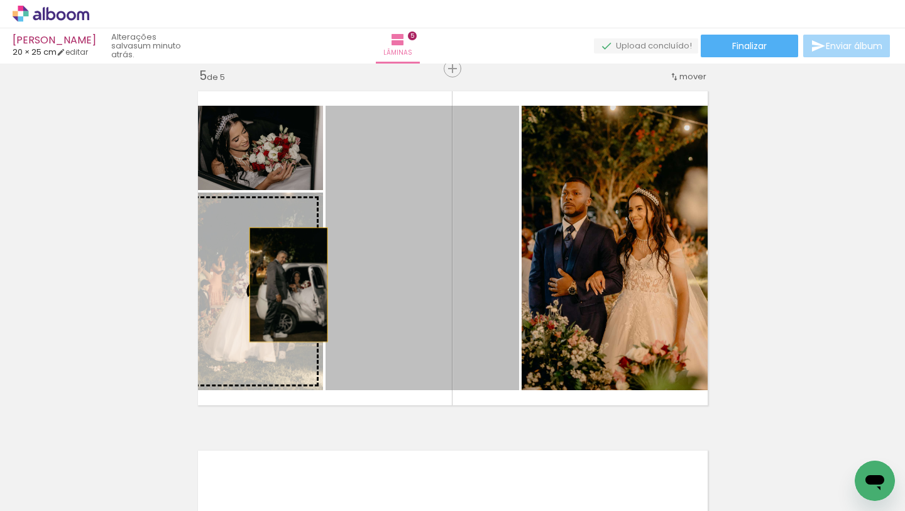
drag, startPoint x: 404, startPoint y: 264, endPoint x: 282, endPoint y: 284, distance: 123.6
click at [0, 0] on slot at bounding box center [0, 0] width 0 height 0
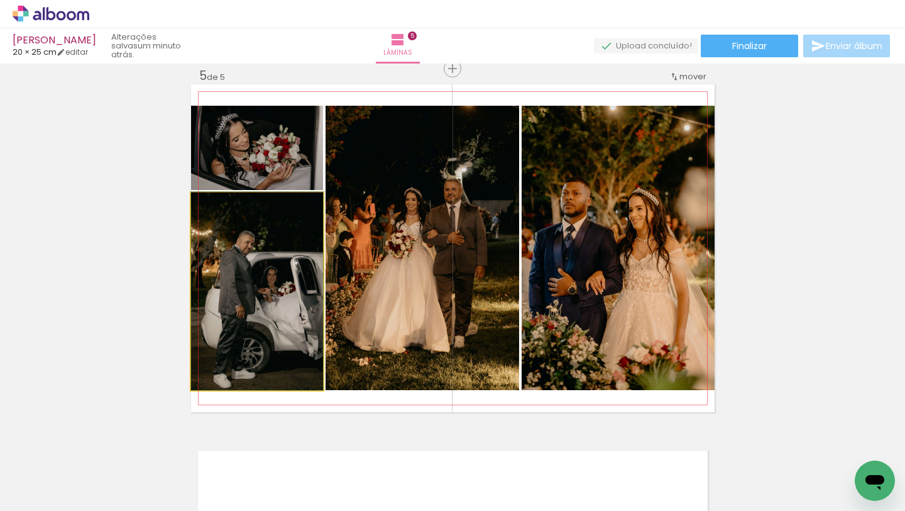
type paper-slider "107"
click at [216, 202] on div at bounding box center [220, 205] width 11 height 11
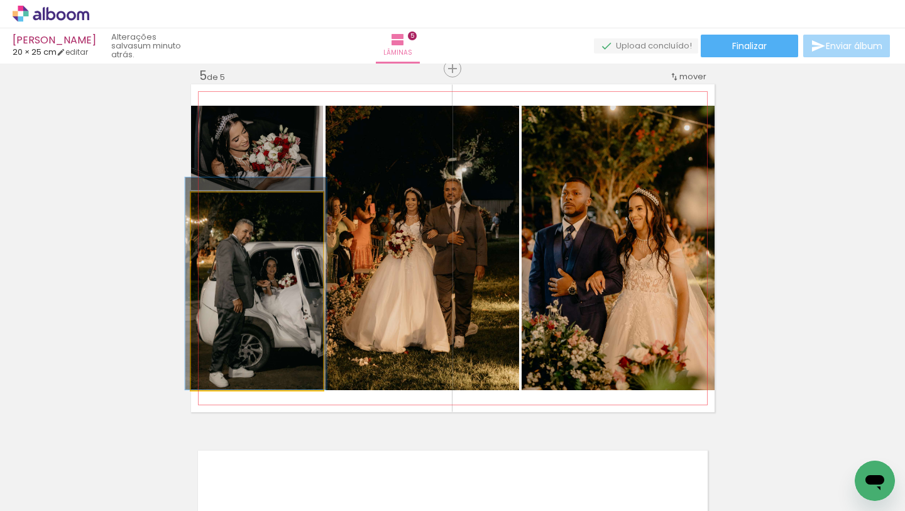
drag, startPoint x: 255, startPoint y: 252, endPoint x: 254, endPoint y: 242, distance: 9.5
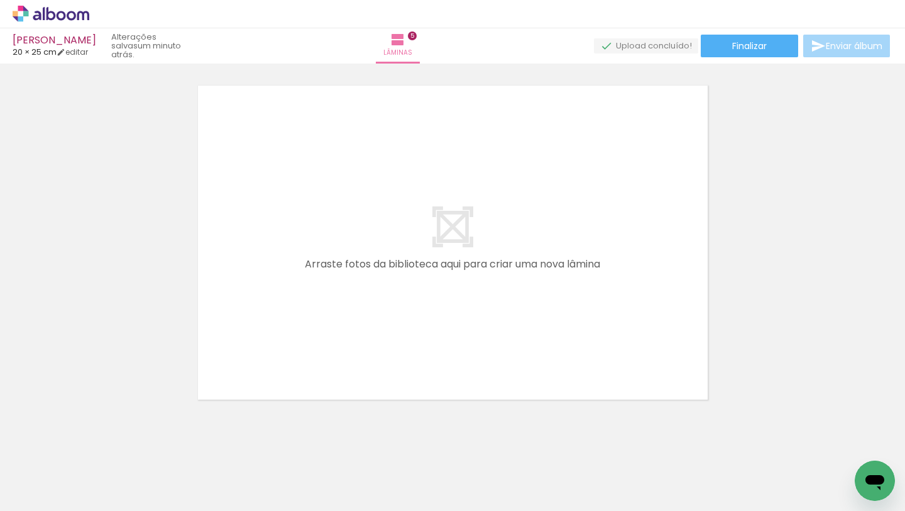
scroll to position [1820, 0]
click at [48, 461] on span "Adicionar Fotos" at bounding box center [45, 494] width 38 height 14
click at [0, 0] on input "file" at bounding box center [0, 0] width 0 height 0
drag, startPoint x: 643, startPoint y: 477, endPoint x: 573, endPoint y: 311, distance: 180.3
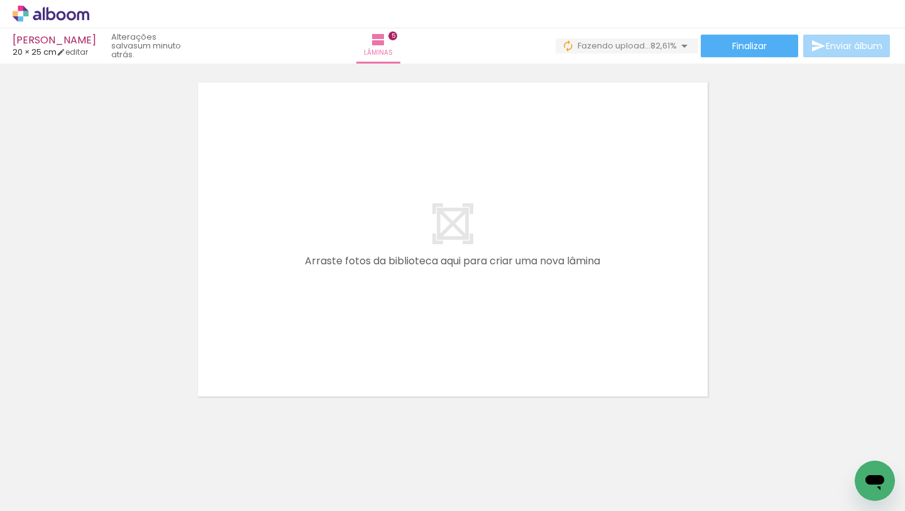
click at [568, 308] on quentale-workspace at bounding box center [452, 255] width 905 height 511
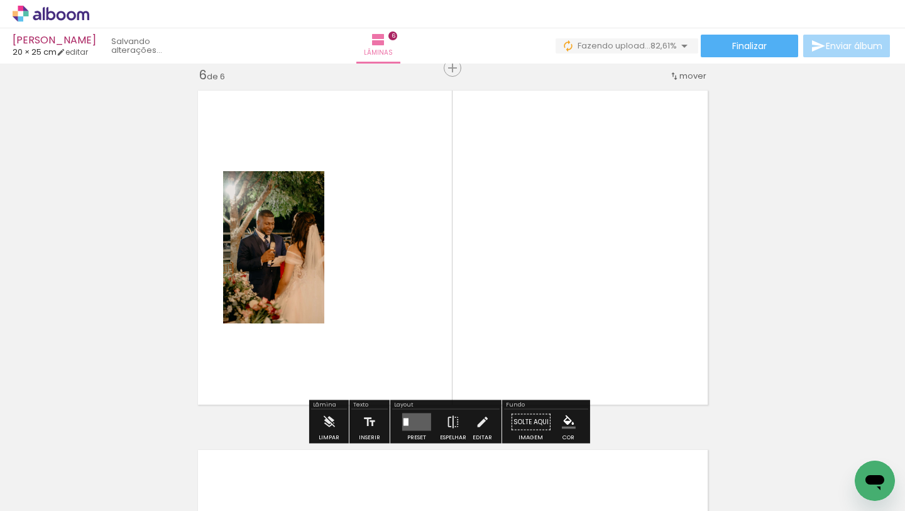
scroll to position [1811, 0]
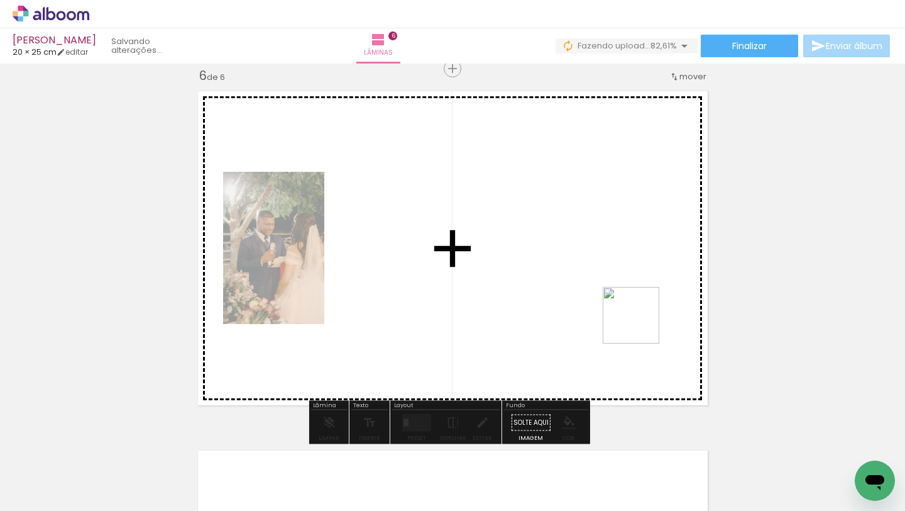
drag, startPoint x: 709, startPoint y: 457, endPoint x: 609, endPoint y: 255, distance: 225.0
click at [609, 255] on quentale-workspace at bounding box center [452, 255] width 905 height 511
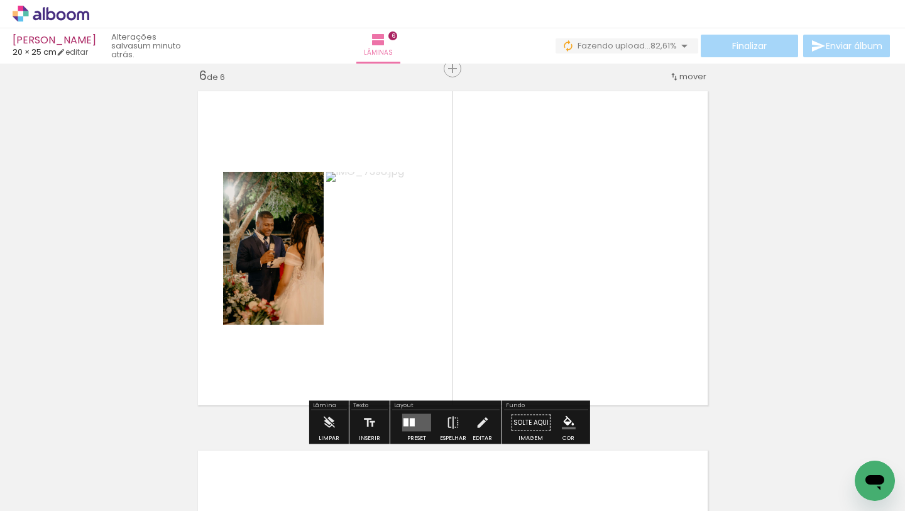
drag, startPoint x: 778, startPoint y: 472, endPoint x: 657, endPoint y: 336, distance: 181.3
click at [657, 336] on quentale-workspace at bounding box center [452, 255] width 905 height 511
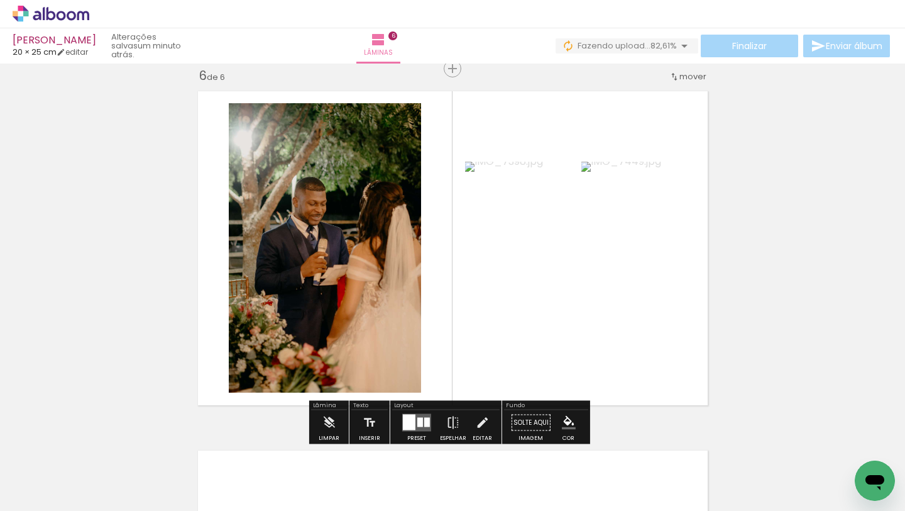
drag, startPoint x: 847, startPoint y: 461, endPoint x: 616, endPoint y: 282, distance: 292.3
click at [616, 282] on quentale-workspace at bounding box center [452, 255] width 905 height 511
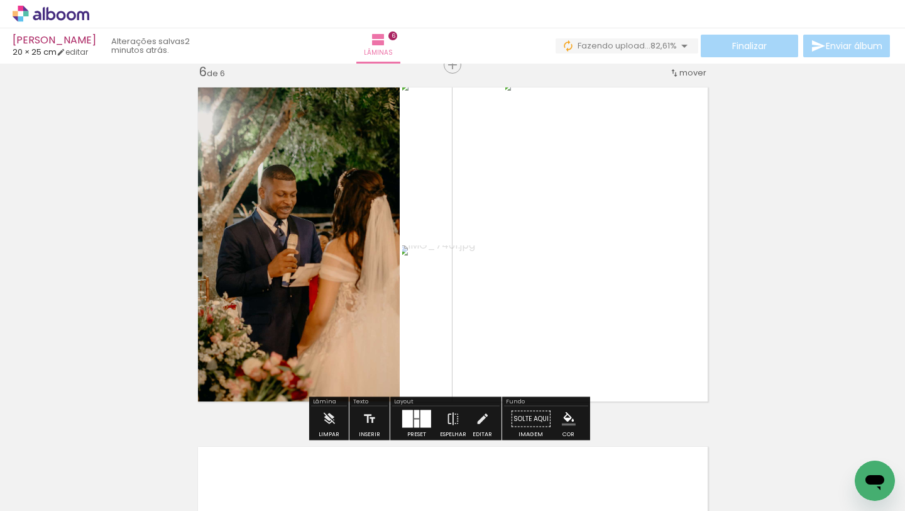
scroll to position [1808, 0]
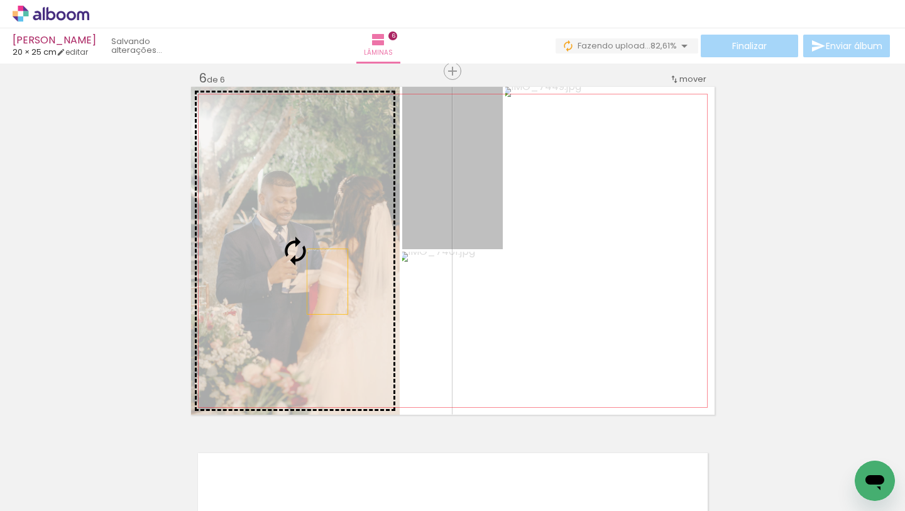
drag, startPoint x: 481, startPoint y: 204, endPoint x: 323, endPoint y: 281, distance: 176.1
click at [0, 0] on slot at bounding box center [0, 0] width 0 height 0
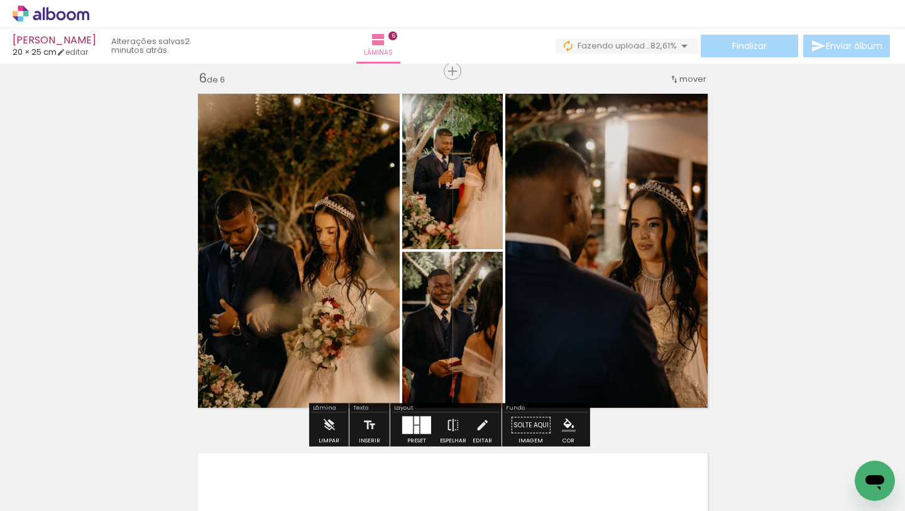
click at [406, 420] on div at bounding box center [407, 425] width 11 height 18
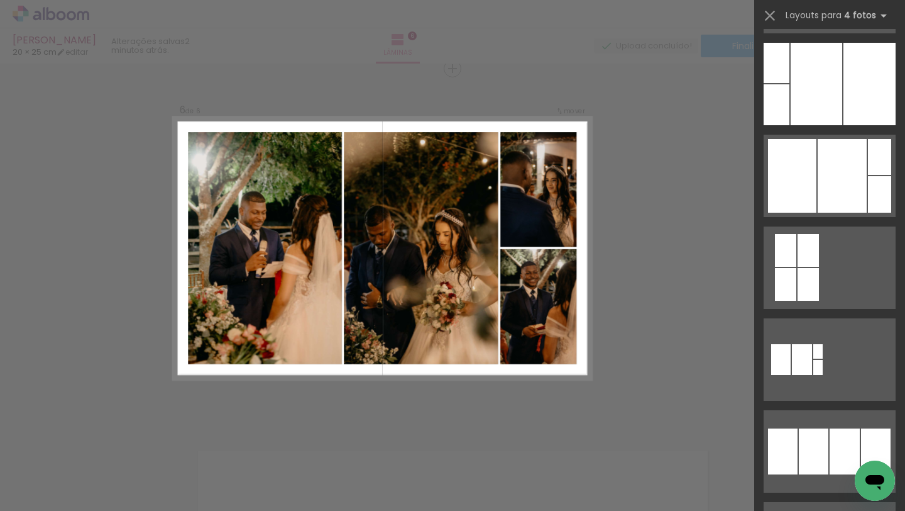
scroll to position [732, 0]
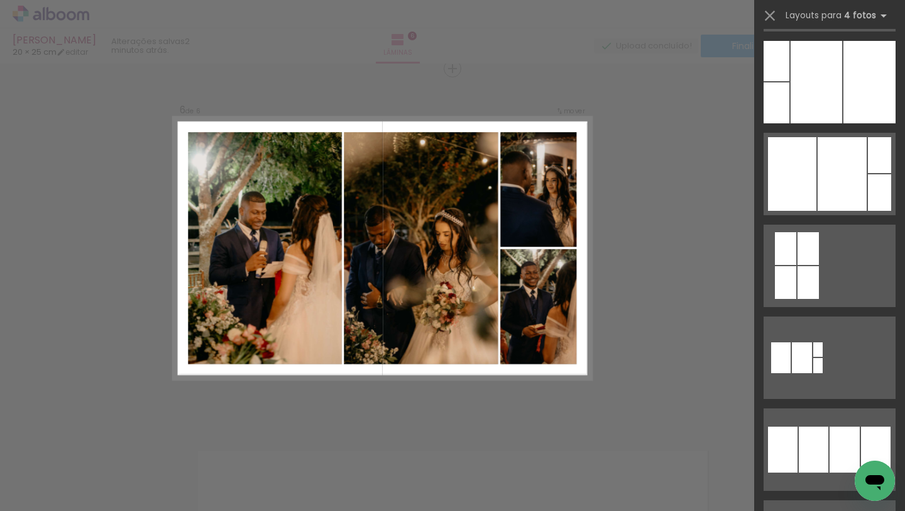
click at [811, 190] on div at bounding box center [792, 174] width 48 height 74
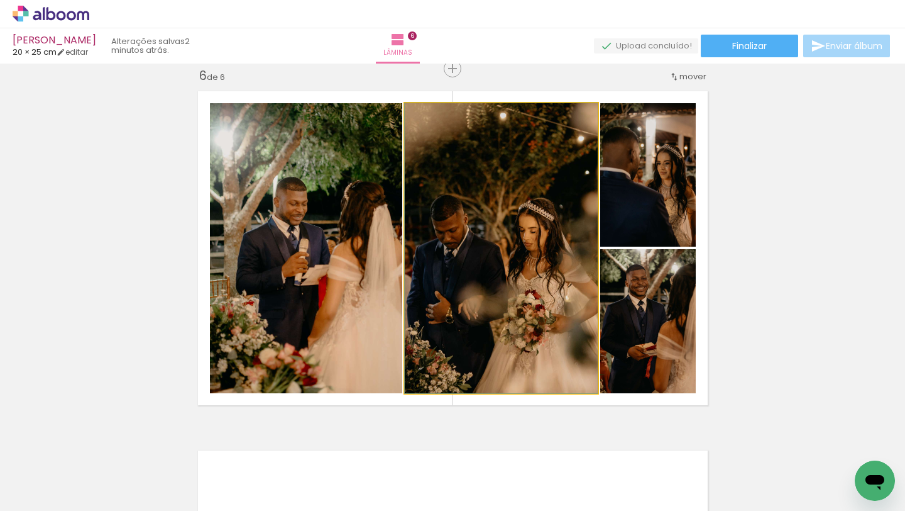
drag, startPoint x: 483, startPoint y: 263, endPoint x: 314, endPoint y: 262, distance: 168.5
click at [0, 0] on slot at bounding box center [0, 0] width 0 height 0
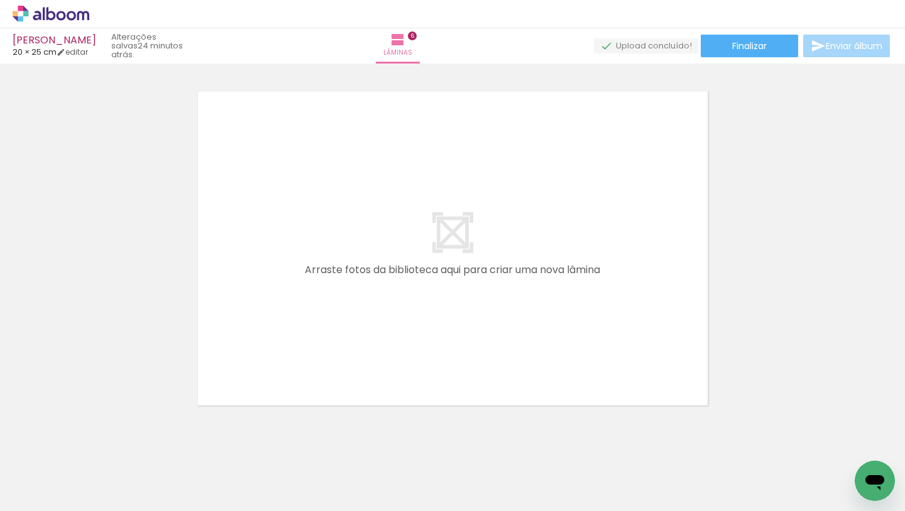
scroll to position [2172, 0]
click at [56, 490] on span "Adicionar Fotos" at bounding box center [45, 494] width 38 height 14
click at [0, 0] on input "file" at bounding box center [0, 0] width 0 height 0
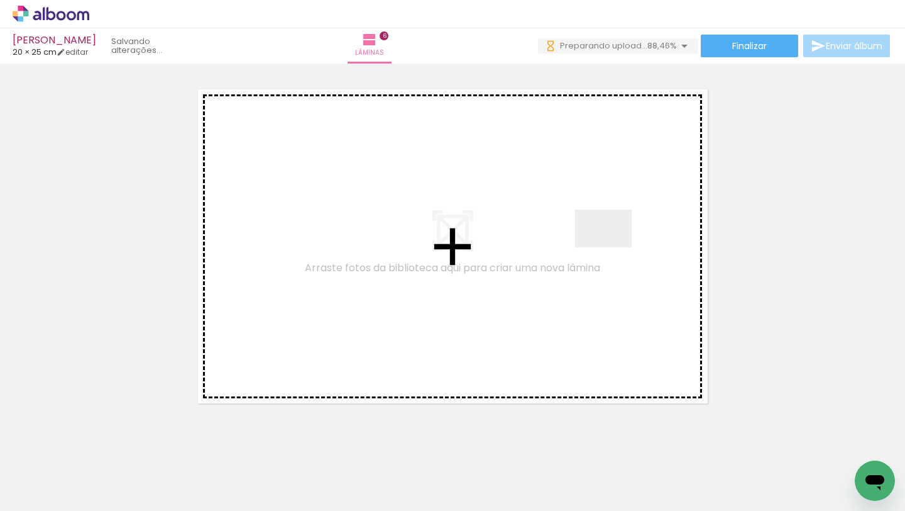
drag, startPoint x: 730, startPoint y: 475, endPoint x: 612, endPoint y: 246, distance: 256.8
click at [611, 243] on quentale-workspace at bounding box center [452, 255] width 905 height 511
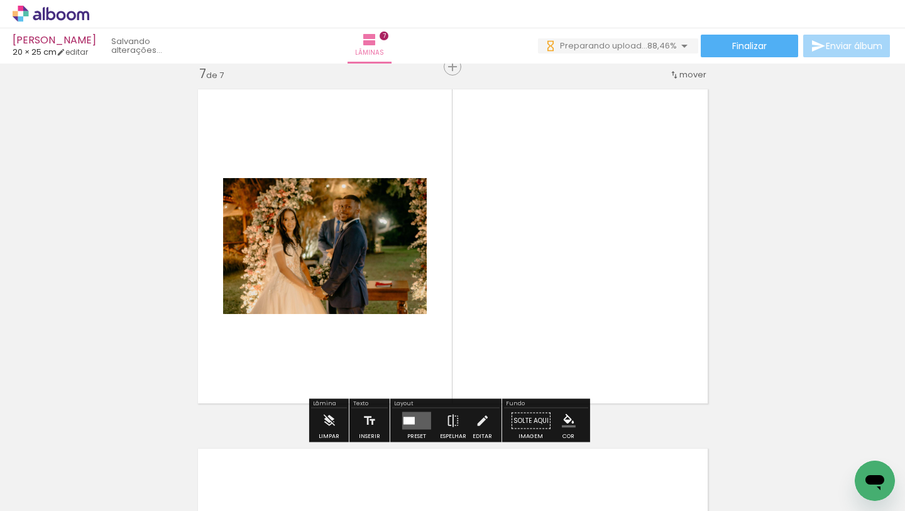
scroll to position [2170, 0]
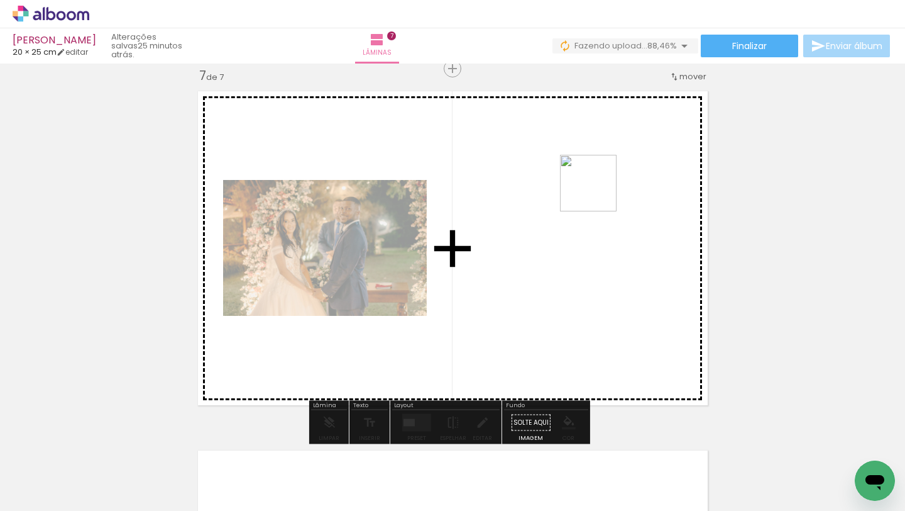
drag, startPoint x: 778, startPoint y: 478, endPoint x: 598, endPoint y: 192, distance: 337.7
click at [598, 192] on quentale-workspace at bounding box center [452, 255] width 905 height 511
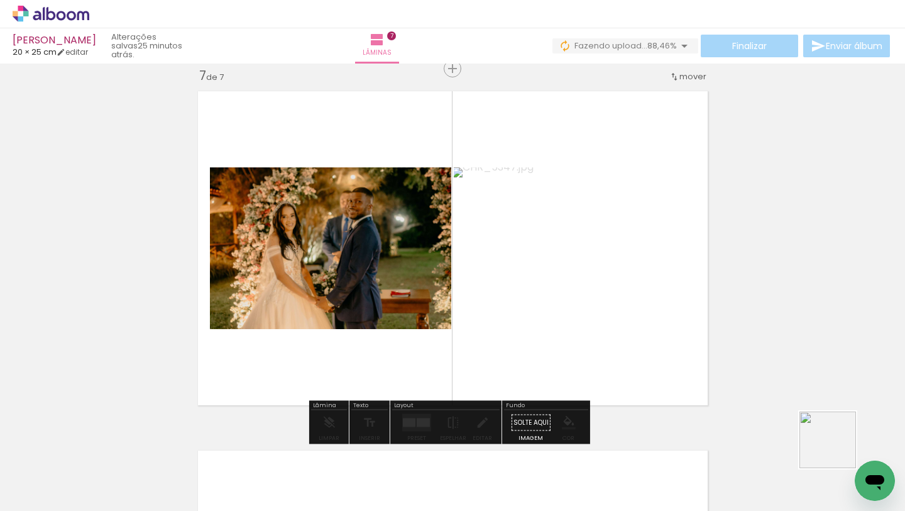
drag, startPoint x: 843, startPoint y: 452, endPoint x: 604, endPoint y: 284, distance: 292.9
click at [604, 284] on quentale-workspace at bounding box center [452, 255] width 905 height 511
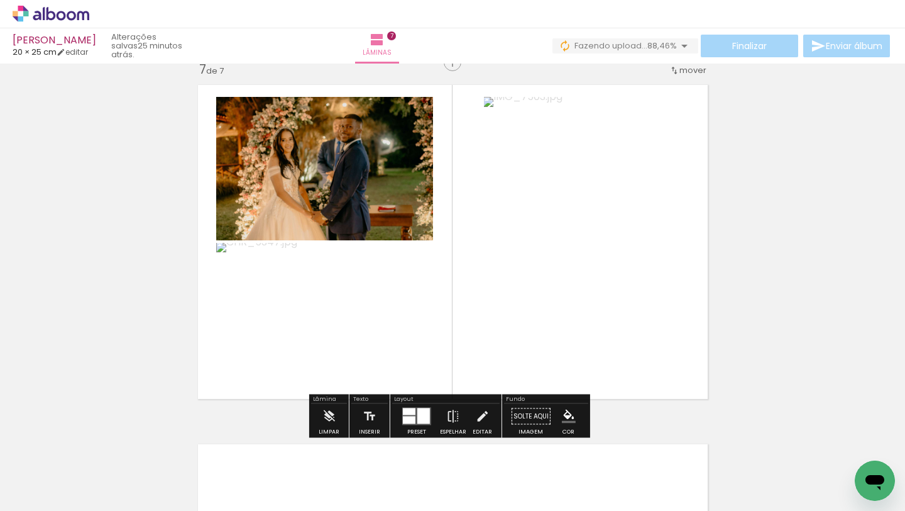
scroll to position [2174, 0]
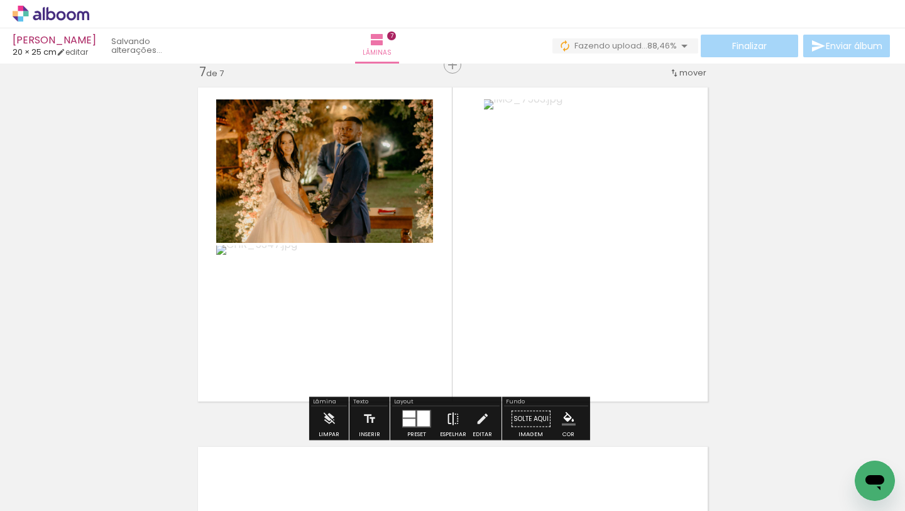
click at [448, 419] on iron-icon at bounding box center [453, 418] width 14 height 25
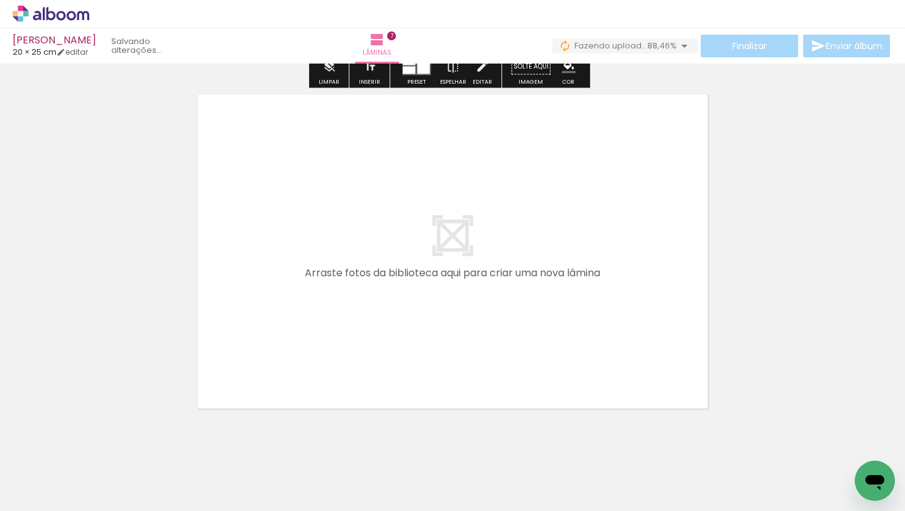
scroll to position [2530, 0]
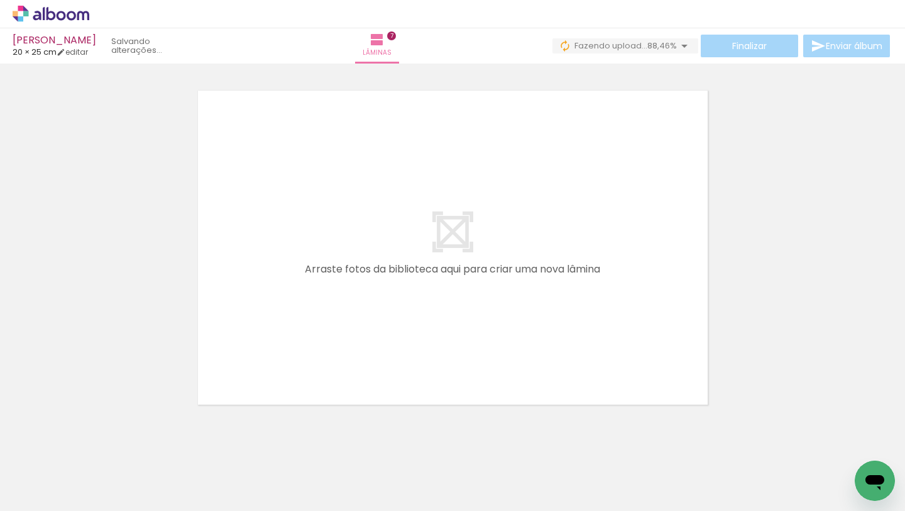
click at [52, 494] on span "Adicionar Fotos" at bounding box center [45, 494] width 38 height 14
click at [0, 0] on input "file" at bounding box center [0, 0] width 0 height 0
click at [579, 325] on quentale-workspace at bounding box center [452, 255] width 905 height 511
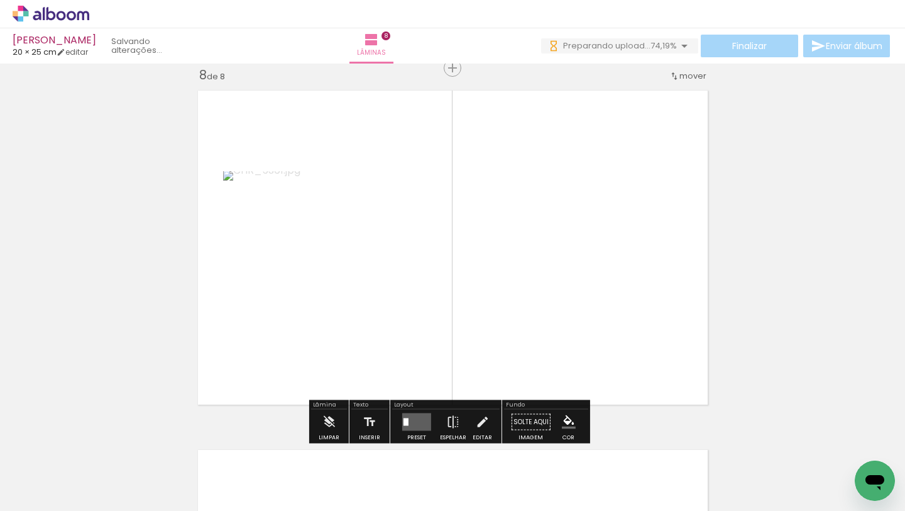
scroll to position [2529, 0]
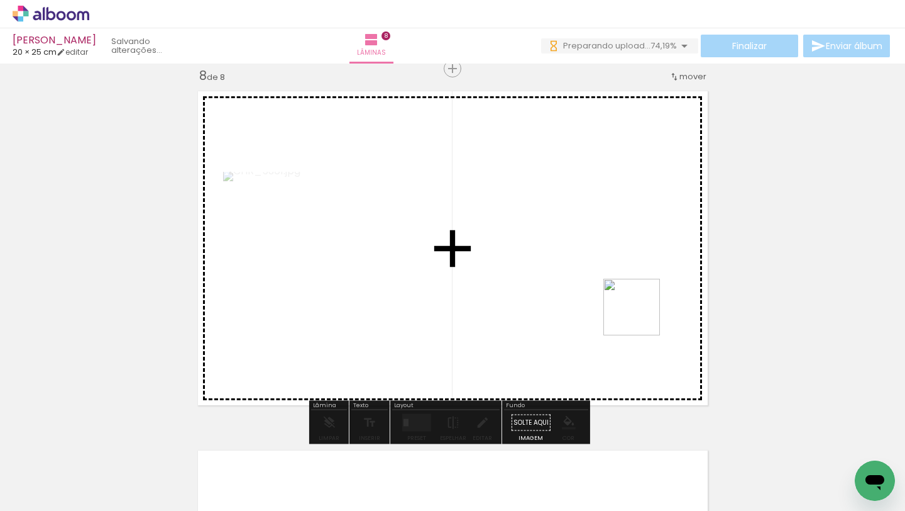
drag, startPoint x: 641, startPoint y: 472, endPoint x: 641, endPoint y: 294, distance: 178.0
click at [641, 291] on quentale-workspace at bounding box center [452, 255] width 905 height 511
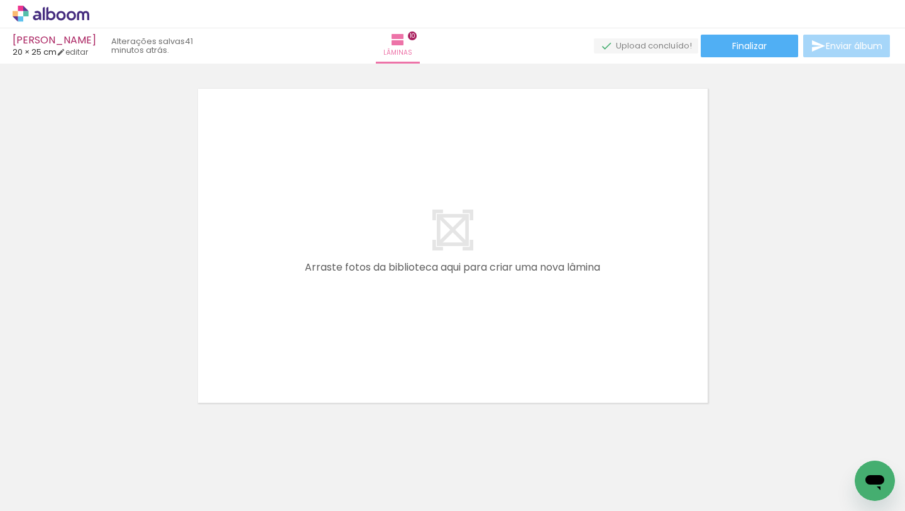
scroll to position [0, 1807]
